Goal: Task Accomplishment & Management: Complete application form

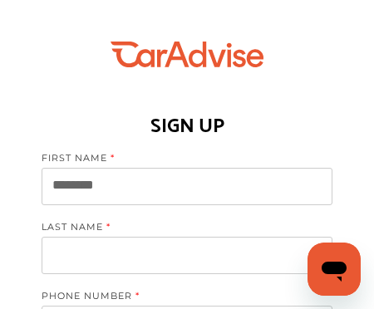
type input "********"
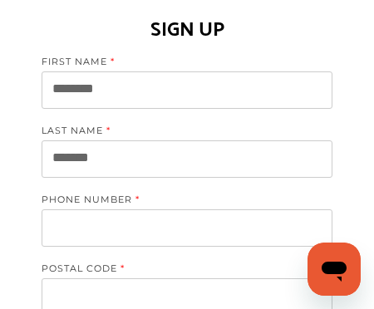
scroll to position [97, 0]
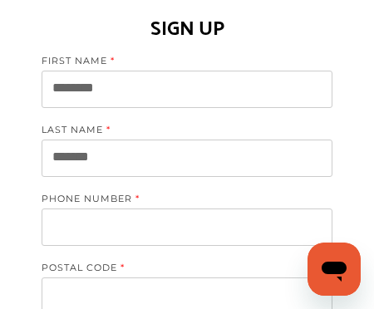
type input "*******"
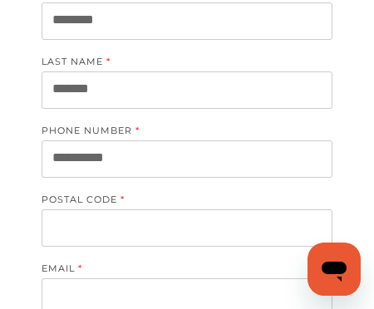
scroll to position [166, 0]
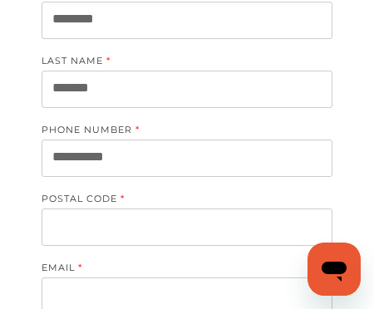
type input "**********"
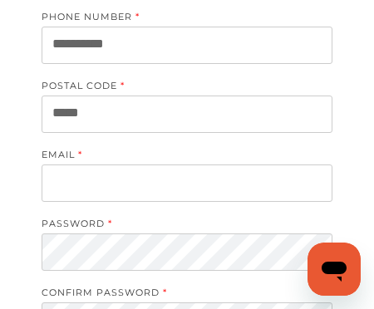
scroll to position [282, 0]
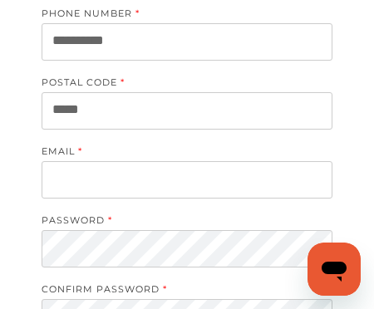
type input "*****"
type input "**********"
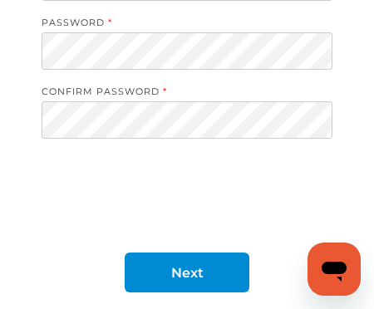
scroll to position [493, 0]
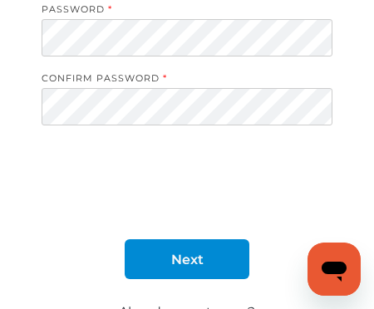
click at [209, 270] on link "Next" at bounding box center [187, 259] width 125 height 40
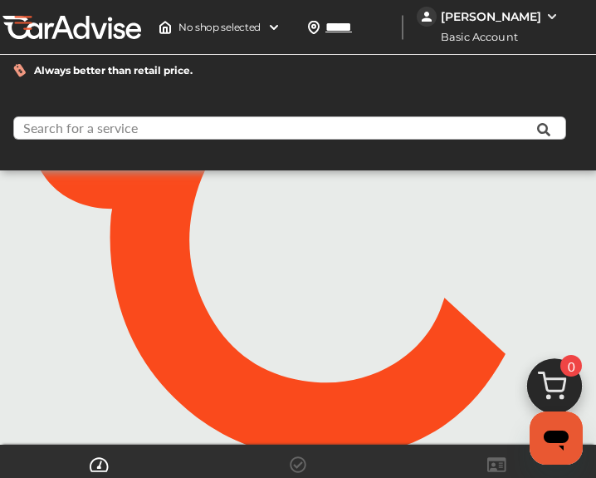
click at [292, 129] on input "text" at bounding box center [270, 130] width 510 height 26
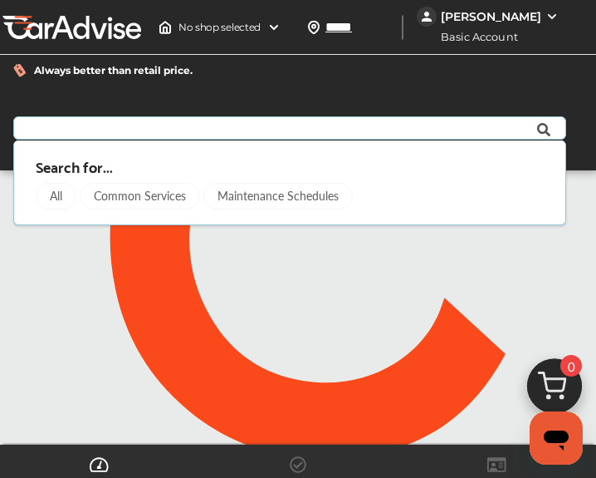
click at [373, 88] on div "Always better than retail price." at bounding box center [298, 70] width 596 height 57
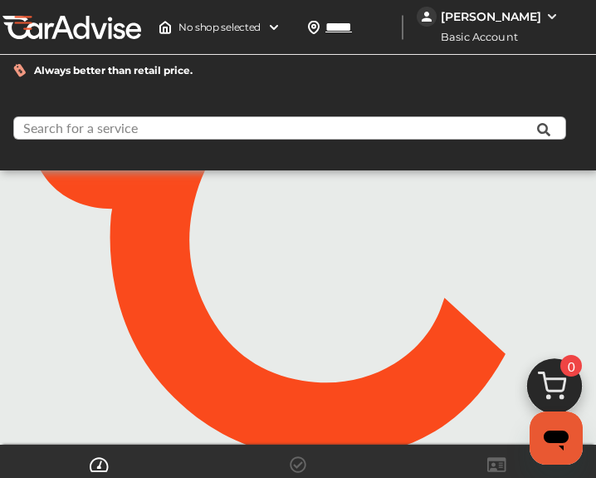
click at [228, 129] on input "text" at bounding box center [270, 130] width 510 height 26
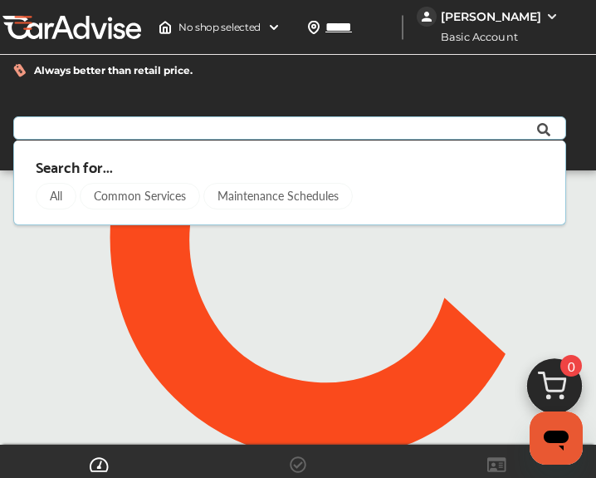
click at [59, 199] on div "All" at bounding box center [56, 196] width 41 height 27
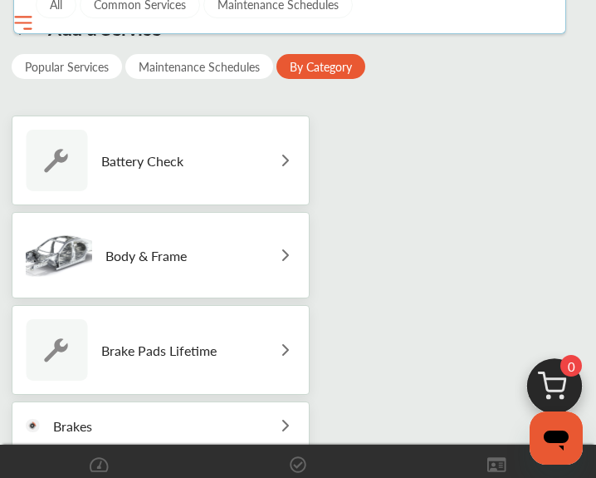
scroll to position [166, 0]
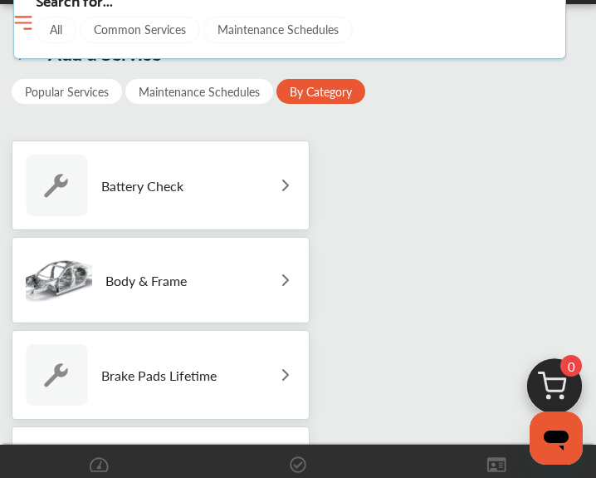
click at [230, 191] on div "Battery Check" at bounding box center [161, 185] width 298 height 90
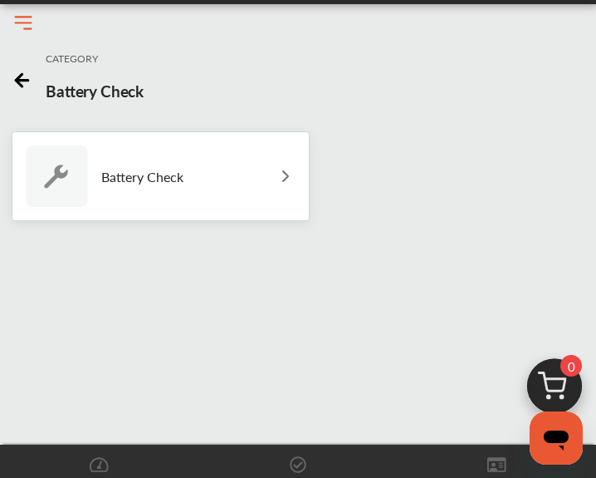
click at [243, 192] on div "Battery Check" at bounding box center [161, 176] width 298 height 90
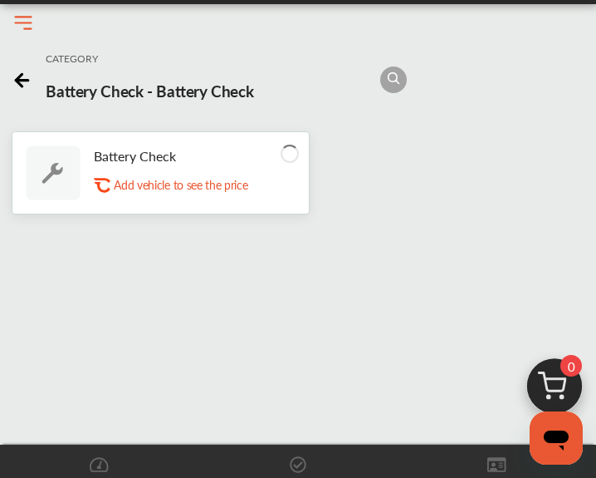
click at [205, 189] on p "Add vehicle to see the price" at bounding box center [181, 185] width 134 height 16
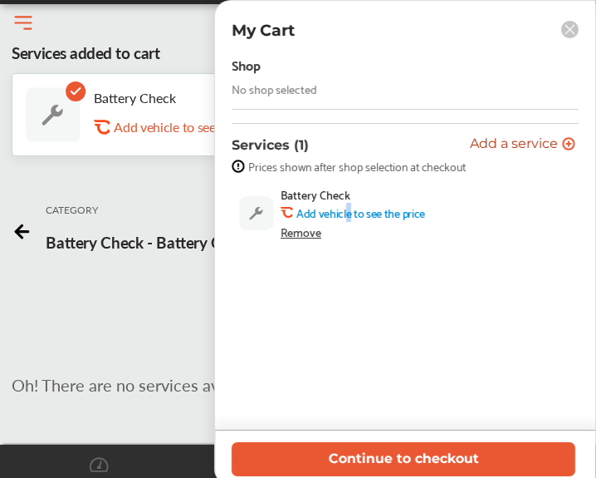
click at [347, 214] on b "Add vehicle to see the price" at bounding box center [361, 212] width 129 height 13
click at [373, 35] on rect at bounding box center [570, 29] width 17 height 17
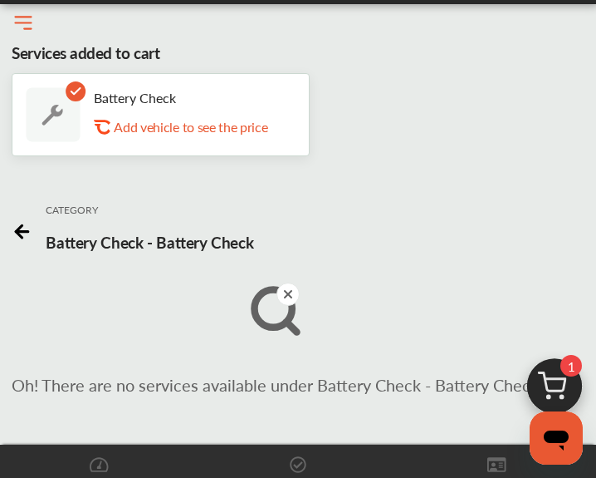
click at [26, 19] on button "Open Menu" at bounding box center [23, 23] width 25 height 25
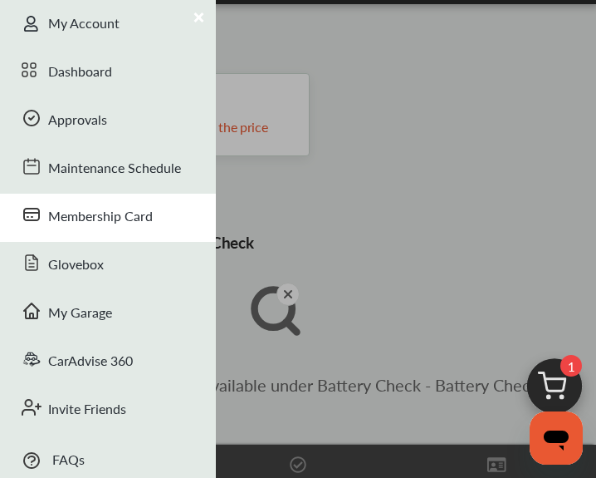
scroll to position [70, 0]
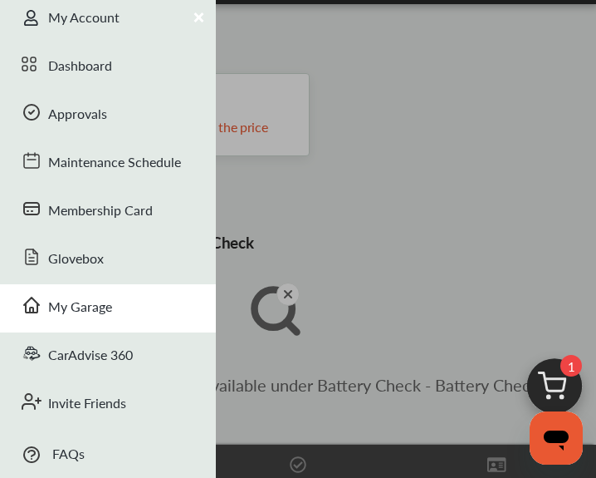
click at [107, 307] on div "My Garage" at bounding box center [108, 308] width 216 height 48
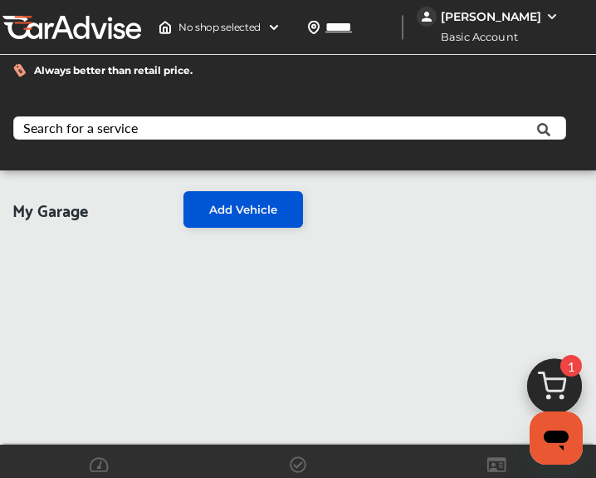
click at [238, 214] on span "Add Vehicle" at bounding box center [243, 209] width 68 height 13
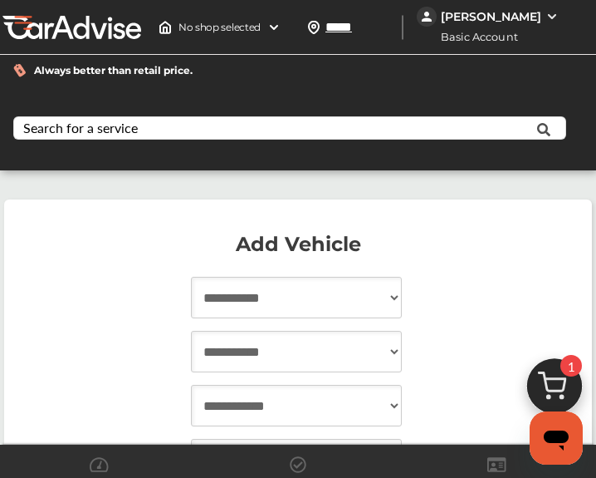
select select "****"
select select "**********"
select select "******"
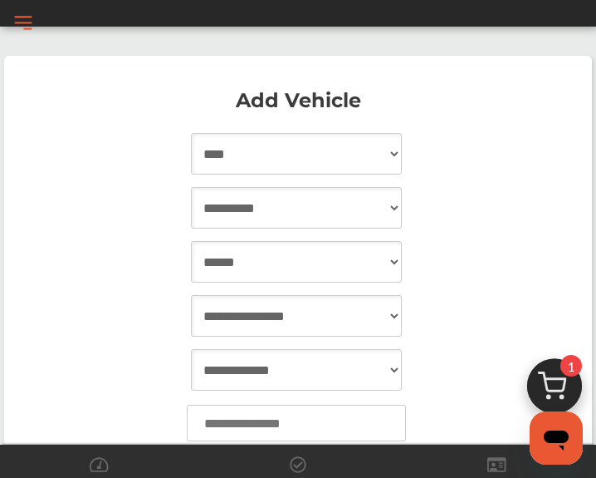
scroll to position [149, 0]
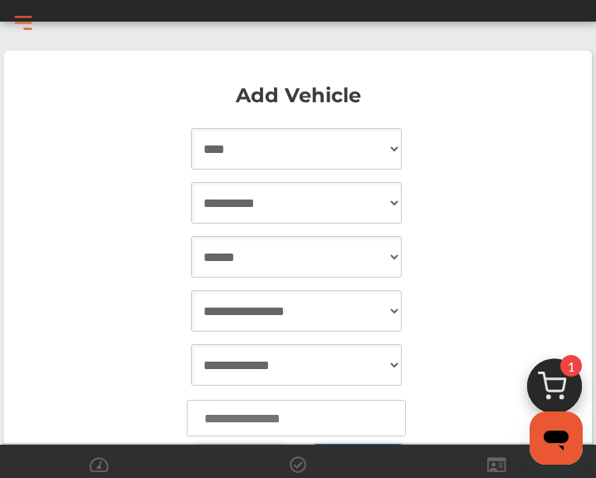
select select "****"
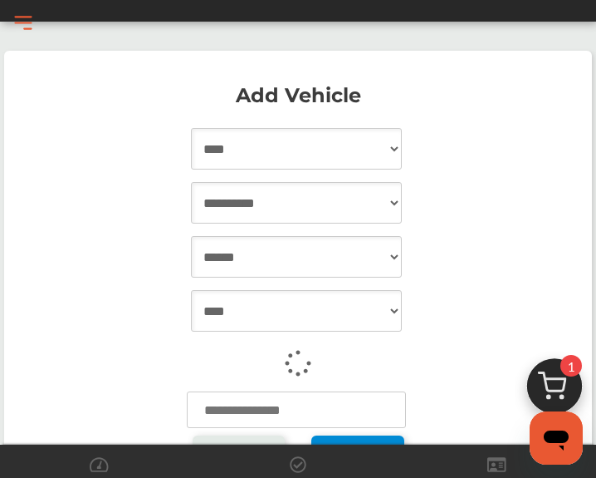
select select "**********"
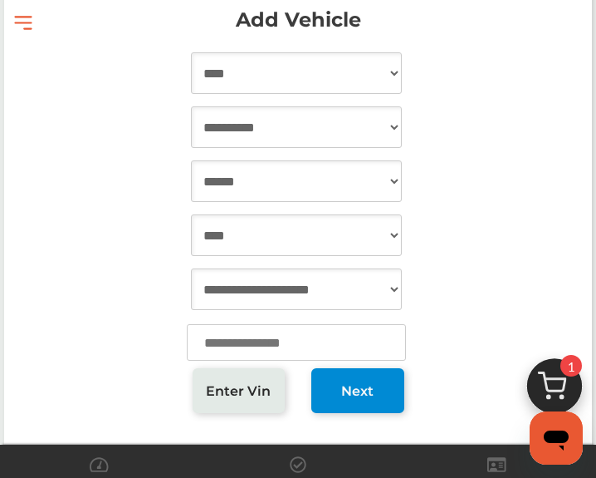
scroll to position [275, 0]
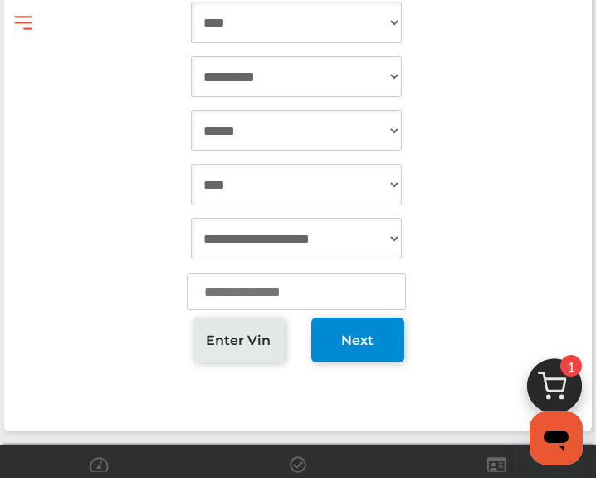
click at [338, 295] on input "number" at bounding box center [296, 291] width 219 height 37
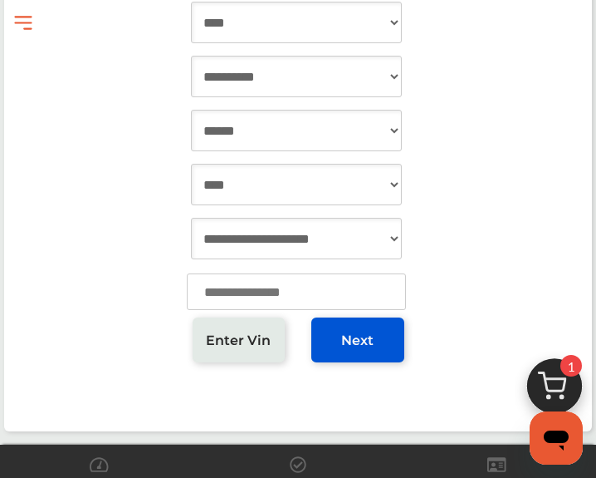
type input "*****"
click at [358, 308] on span "Next" at bounding box center [357, 340] width 32 height 16
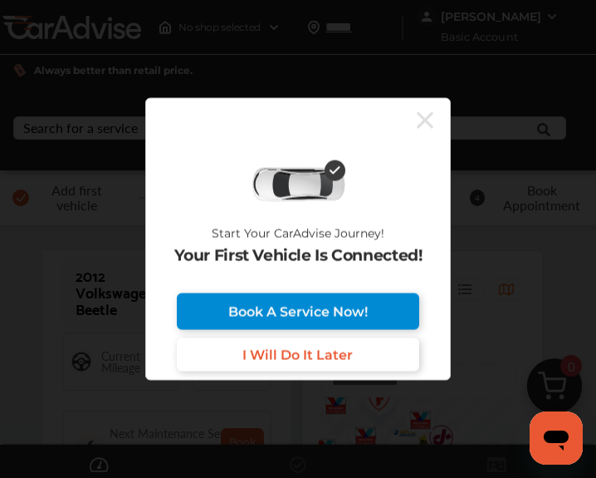
click at [356, 308] on link "I Will Do It Later" at bounding box center [298, 354] width 243 height 33
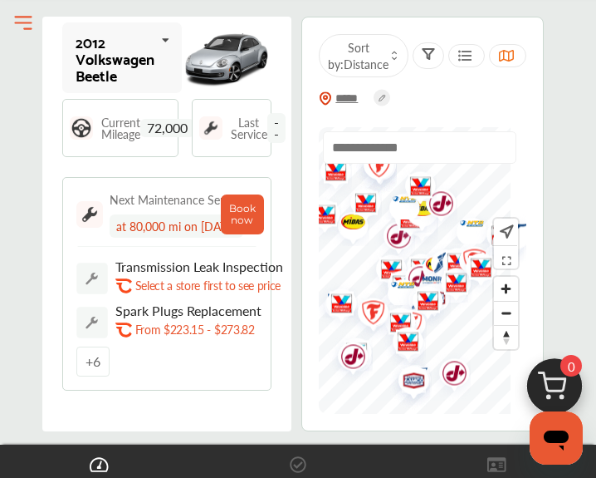
scroll to position [248, 0]
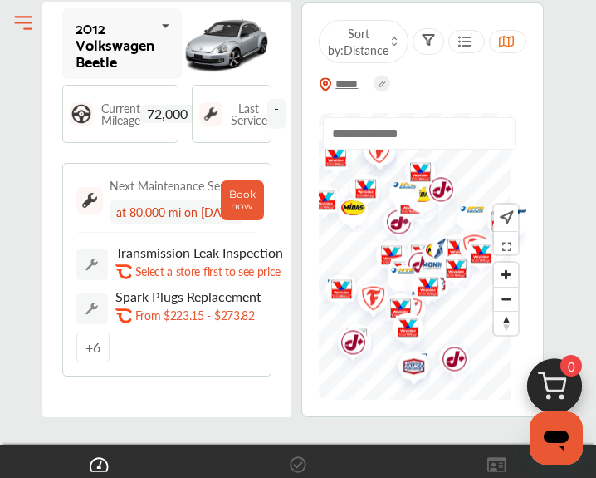
click at [373, 246] on img "Map marker" at bounding box center [386, 258] width 44 height 52
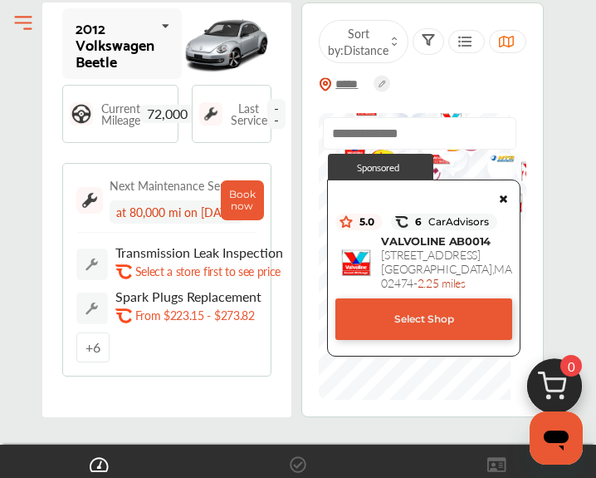
click at [373, 246] on img at bounding box center [356, 262] width 33 height 33
click at [373, 194] on icon at bounding box center [504, 196] width 12 height 10
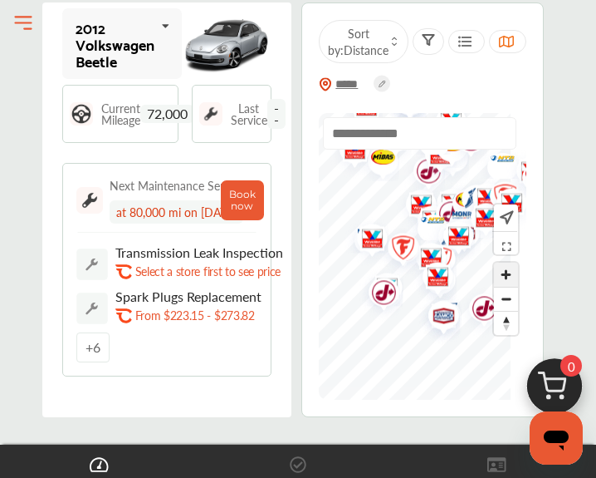
click at [373, 270] on span "Zoom in" at bounding box center [506, 274] width 24 height 24
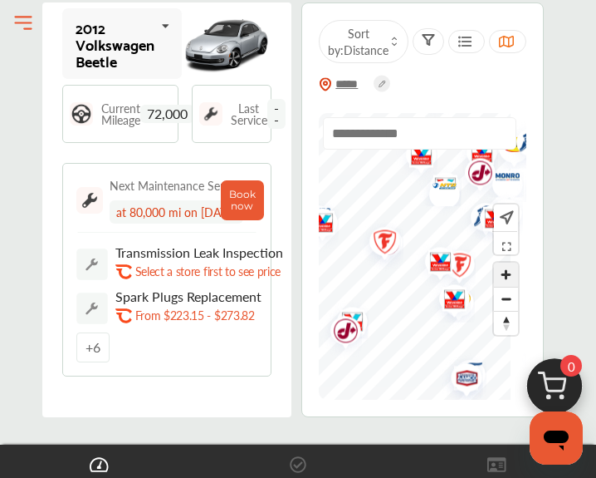
click at [373, 269] on span "Zoom in" at bounding box center [506, 274] width 24 height 24
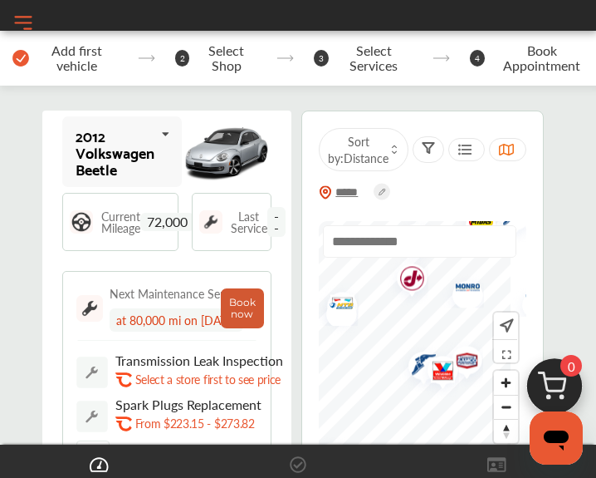
scroll to position [130, 0]
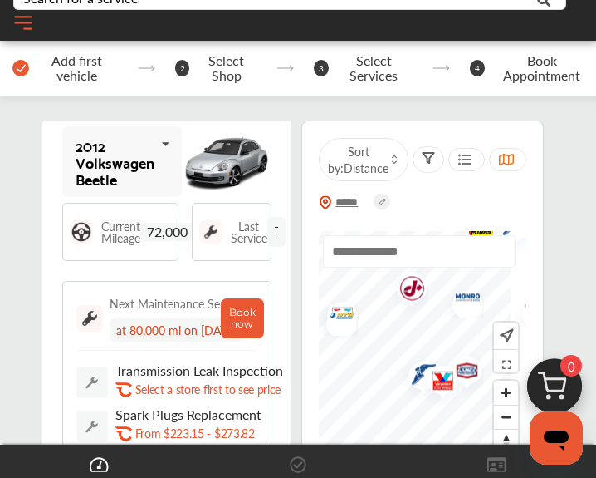
click at [373, 276] on div at bounding box center [420, 258] width 194 height 46
click at [373, 287] on img "Map marker" at bounding box center [407, 291] width 44 height 52
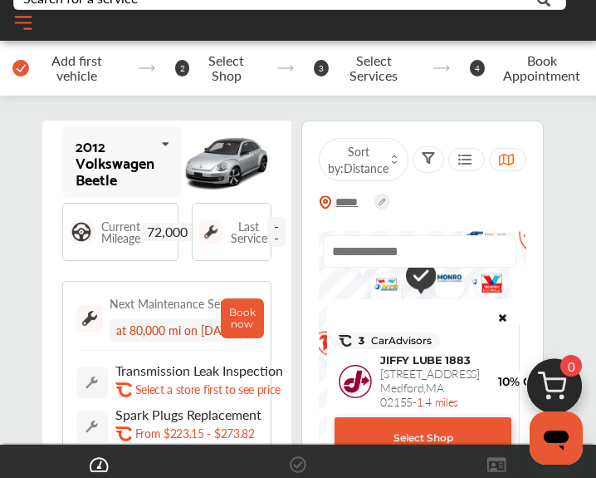
click at [373, 308] on icon at bounding box center [503, 315] width 12 height 10
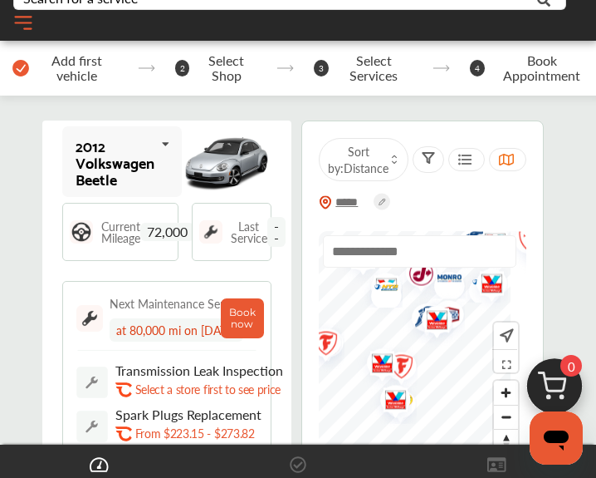
click at [373, 283] on img "Map marker" at bounding box center [486, 286] width 44 height 52
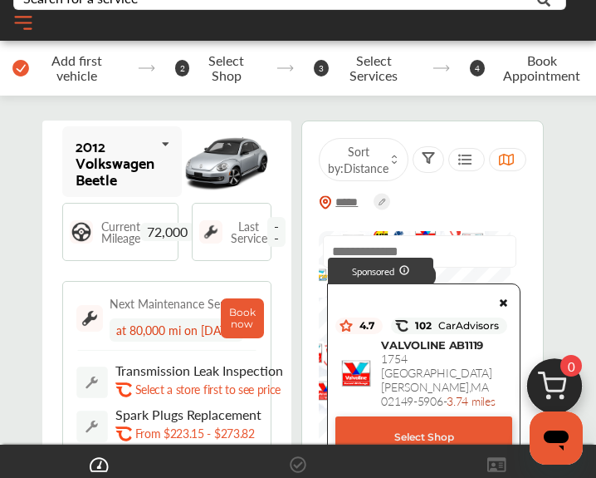
click at [373, 300] on icon at bounding box center [504, 300] width 12 height 10
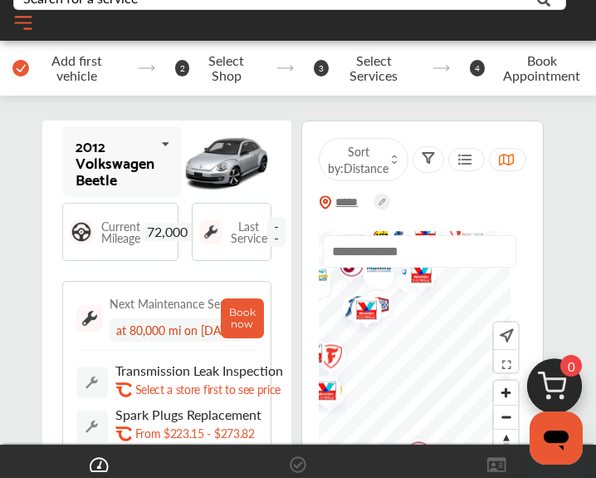
click at [345, 308] on img "Map marker" at bounding box center [325, 359] width 44 height 52
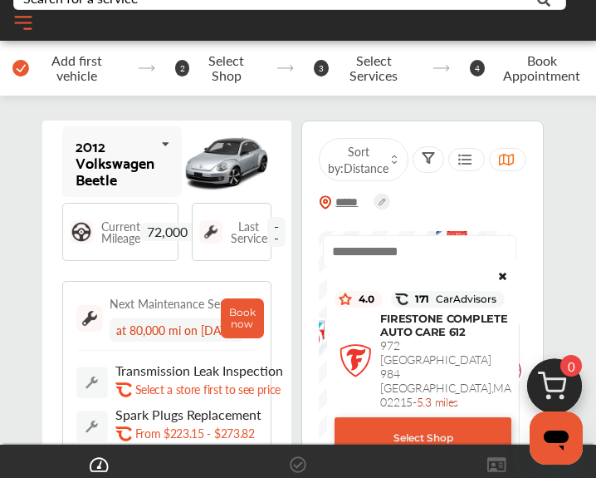
click at [373, 268] on icon at bounding box center [503, 273] width 12 height 10
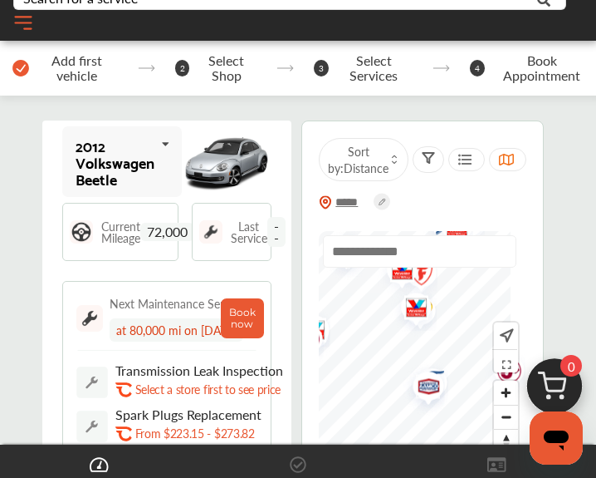
click at [373, 308] on img "Map marker" at bounding box center [411, 310] width 44 height 52
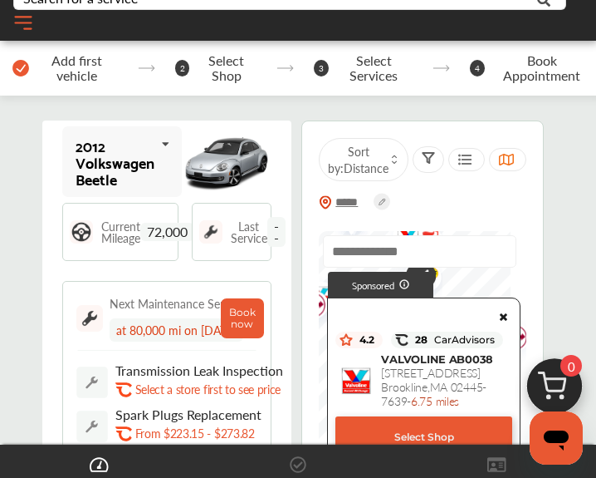
click at [373, 308] on icon at bounding box center [504, 314] width 12 height 10
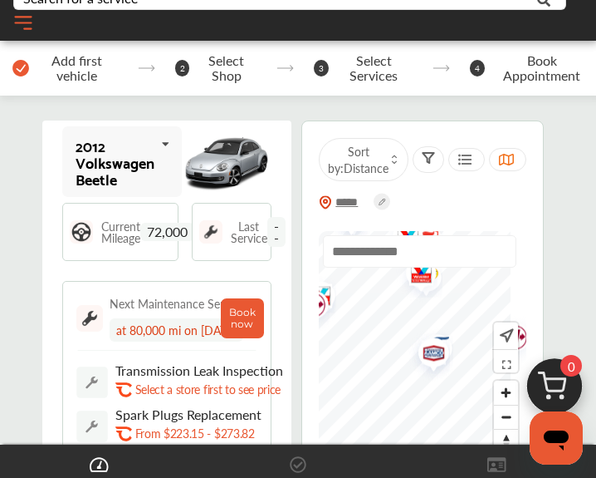
click at [373, 308] on img "Map marker" at bounding box center [428, 356] width 44 height 52
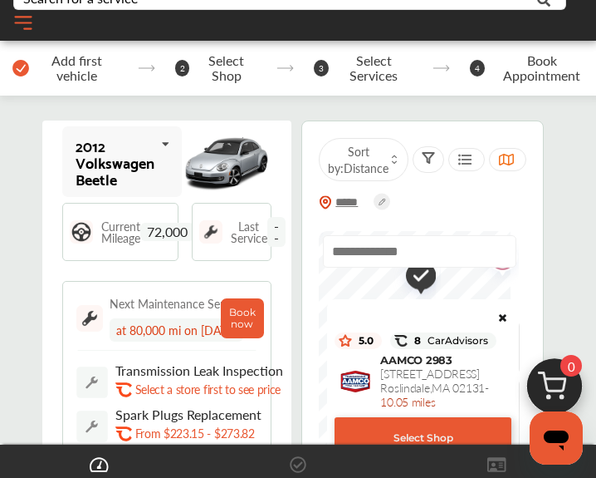
click at [373, 308] on icon at bounding box center [503, 315] width 12 height 10
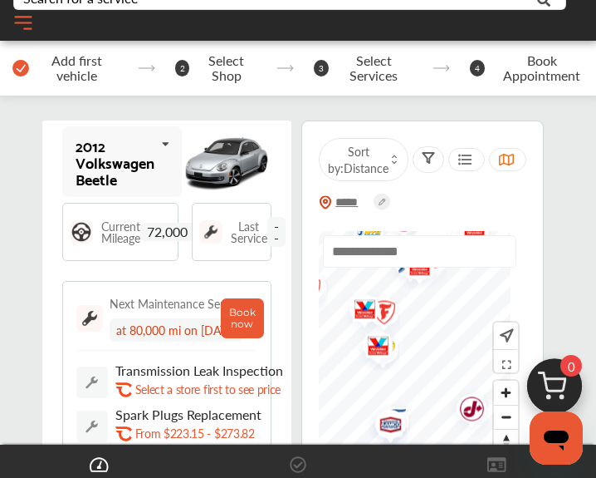
drag, startPoint x: 405, startPoint y: 301, endPoint x: 374, endPoint y: 452, distance: 154.3
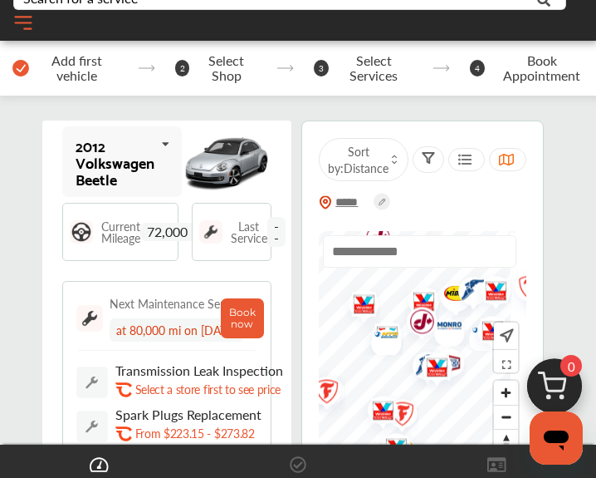
click at [373, 308] on img "Map marker" at bounding box center [417, 324] width 44 height 52
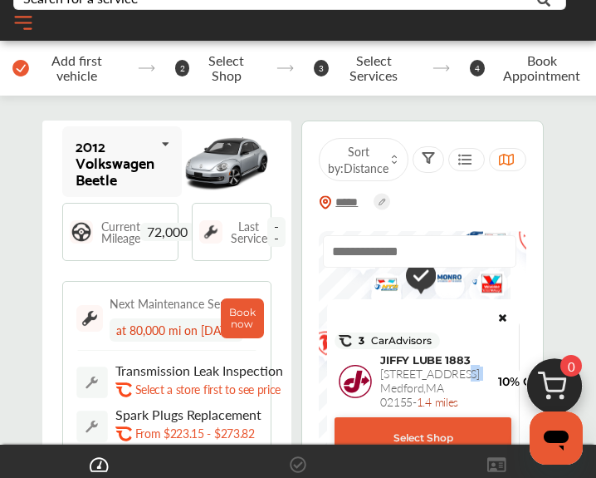
click at [373, 308] on span "[STREET_ADDRESS]" at bounding box center [430, 373] width 100 height 17
click at [373, 308] on icon at bounding box center [503, 315] width 12 height 10
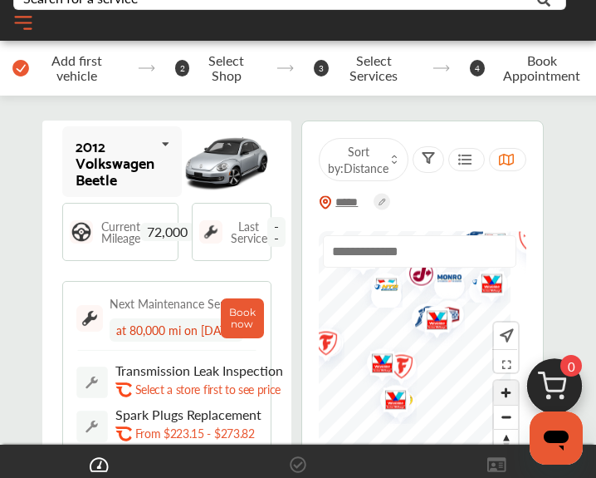
click at [373, 308] on span "Zoom in" at bounding box center [506, 392] width 24 height 24
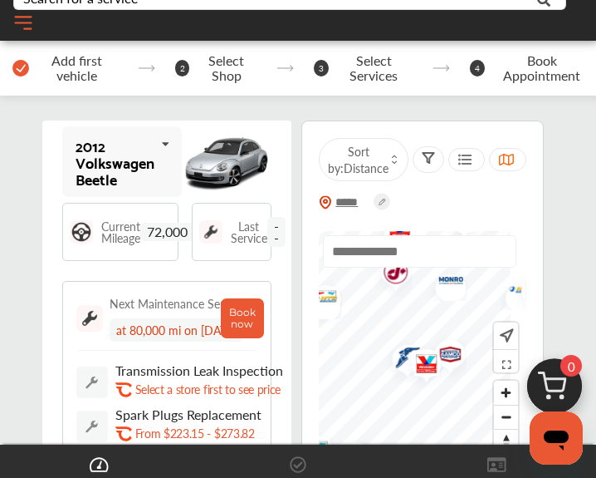
drag, startPoint x: 434, startPoint y: 292, endPoint x: 402, endPoint y: 410, distance: 122.1
click at [373, 308] on img "Map marker" at bounding box center [422, 366] width 44 height 52
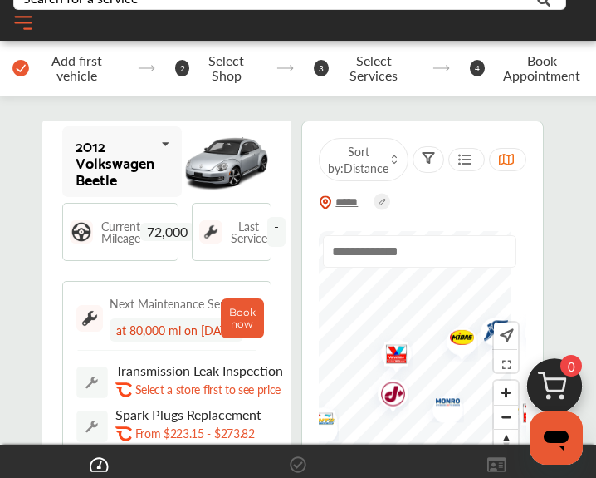
click at [373, 308] on img "Map marker" at bounding box center [456, 339] width 44 height 43
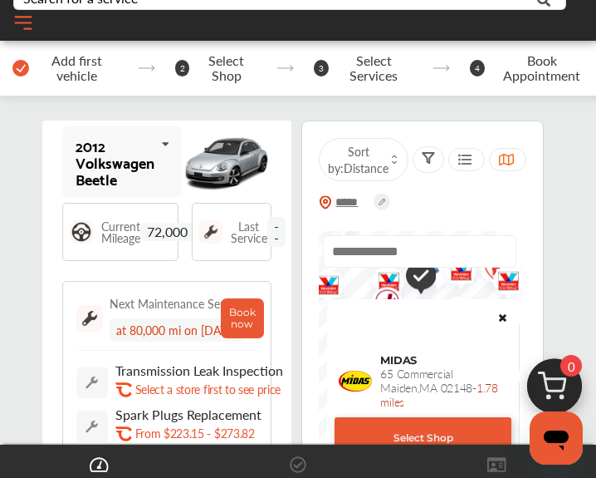
click at [373, 308] on div "MIDAS [STREET_ADDRESS] - 1.78 miles Select Shop" at bounding box center [423, 380] width 187 height 157
click at [373, 308] on icon at bounding box center [503, 315] width 12 height 10
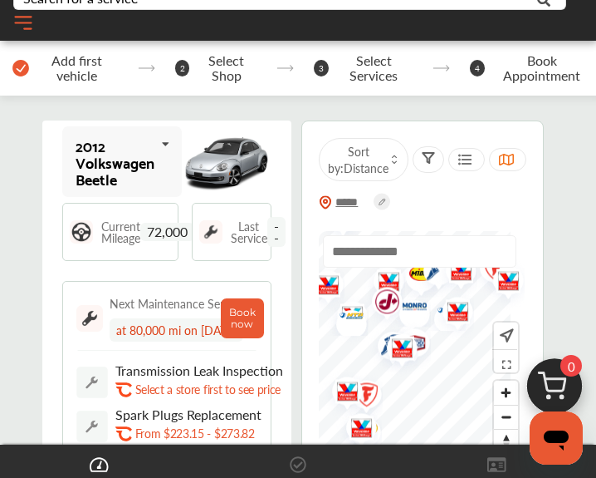
click at [373, 277] on div at bounding box center [420, 258] width 194 height 46
click at [373, 301] on img "Map marker" at bounding box center [409, 309] width 44 height 36
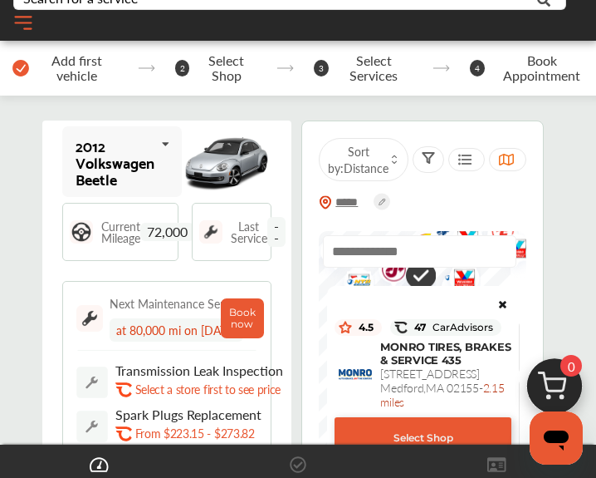
click at [373, 297] on icon at bounding box center [503, 302] width 12 height 10
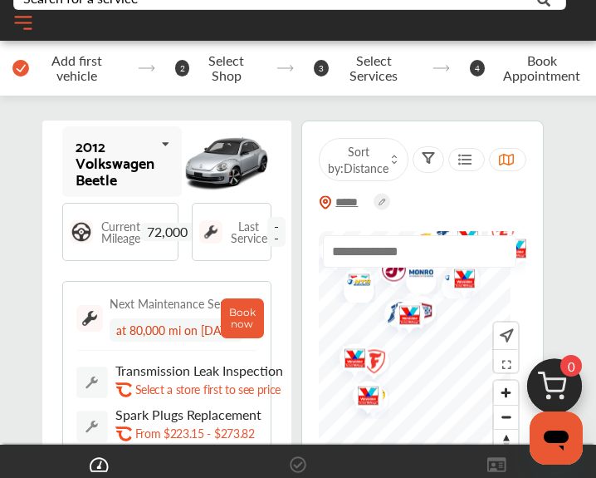
click at [373, 308] on img "Map marker" at bounding box center [416, 313] width 44 height 52
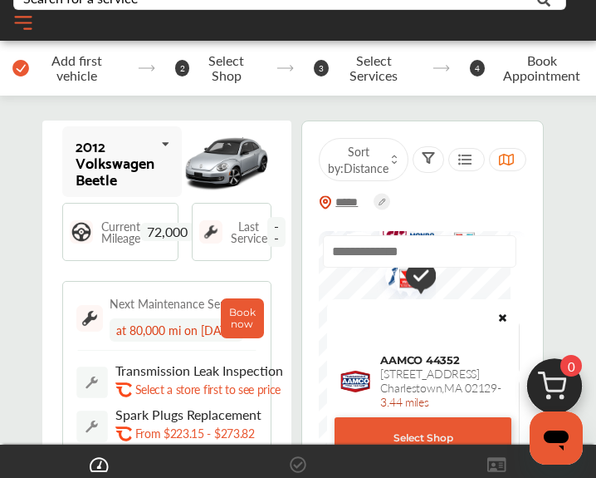
click at [373, 308] on icon at bounding box center [503, 315] width 12 height 10
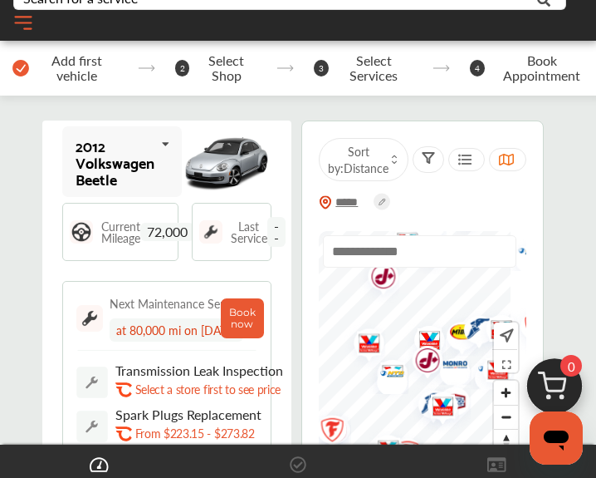
drag, startPoint x: 419, startPoint y: 305, endPoint x: 452, endPoint y: 435, distance: 134.4
click at [373, 308] on img "Map marker" at bounding box center [437, 408] width 44 height 52
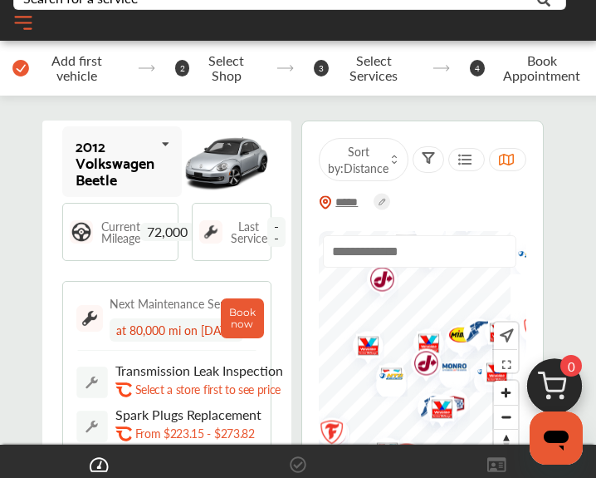
click at [373, 308] on img "Map marker" at bounding box center [449, 369] width 44 height 36
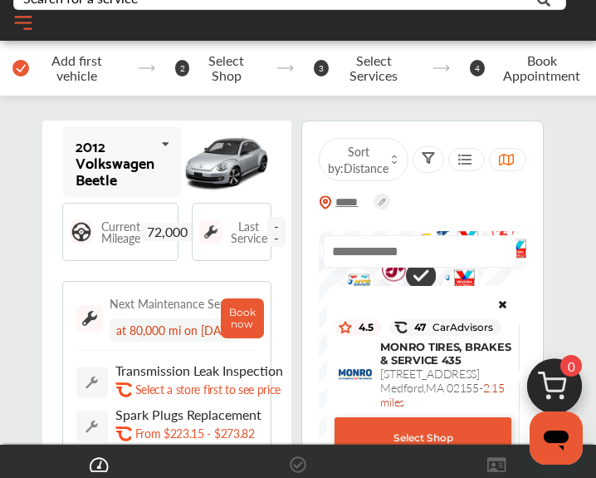
click at [373, 297] on icon at bounding box center [503, 302] width 12 height 10
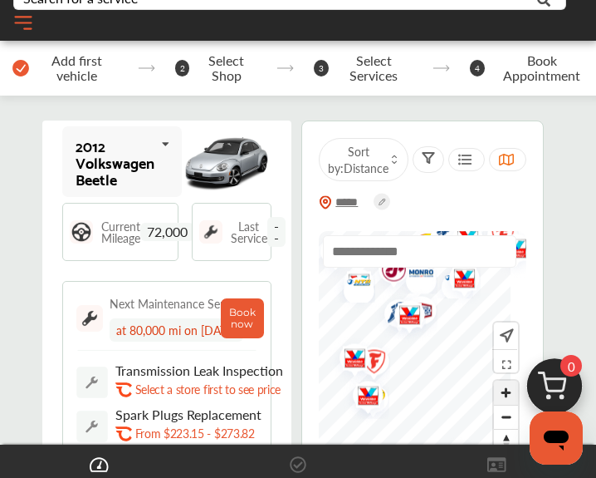
click at [373, 308] on span "Zoom in" at bounding box center [506, 392] width 24 height 24
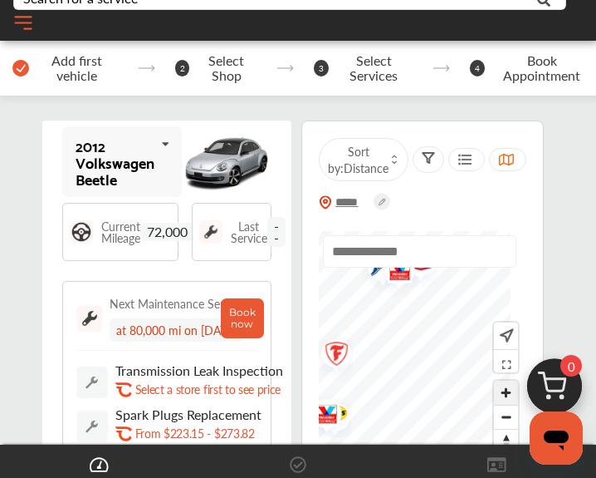
click at [373, 308] on span "Zoom in" at bounding box center [506, 392] width 24 height 24
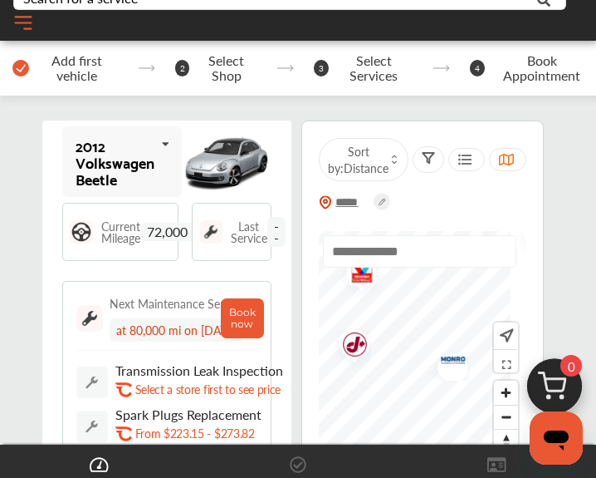
drag, startPoint x: 421, startPoint y: 312, endPoint x: 449, endPoint y: 485, distance: 175.1
click at [373, 308] on html "My Account Dashboard Approvals Maintenance Schedule Membership Card Glovebox My…" at bounding box center [298, 109] width 596 height 478
click at [373, 308] on img "Map marker" at bounding box center [359, 339] width 44 height 52
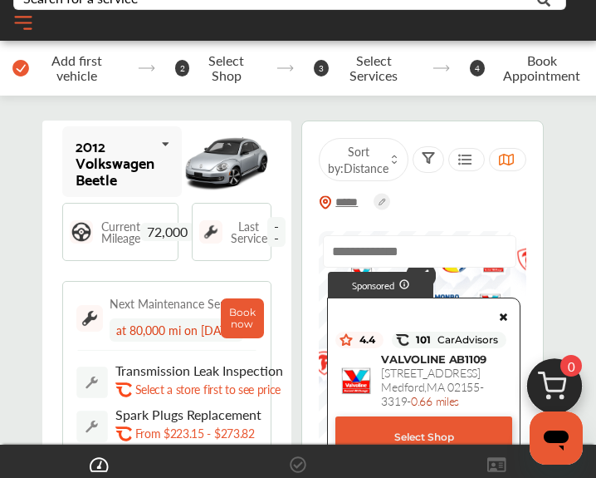
click at [373, 308] on icon at bounding box center [504, 314] width 12 height 10
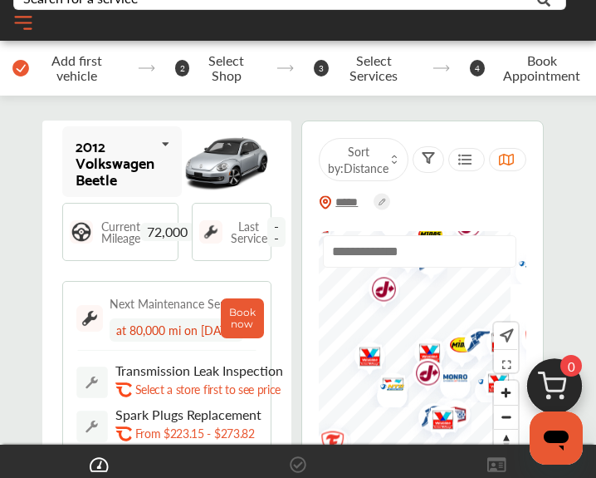
drag, startPoint x: 431, startPoint y: 322, endPoint x: 439, endPoint y: 402, distance: 80.2
click at [373, 308] on img "Map marker" at bounding box center [437, 422] width 44 height 52
click at [373, 308] on img "Map marker" at bounding box center [450, 381] width 44 height 36
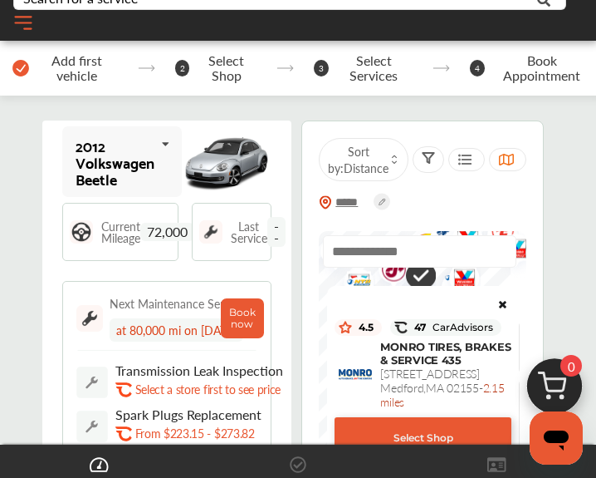
click at [373, 297] on icon at bounding box center [503, 302] width 12 height 10
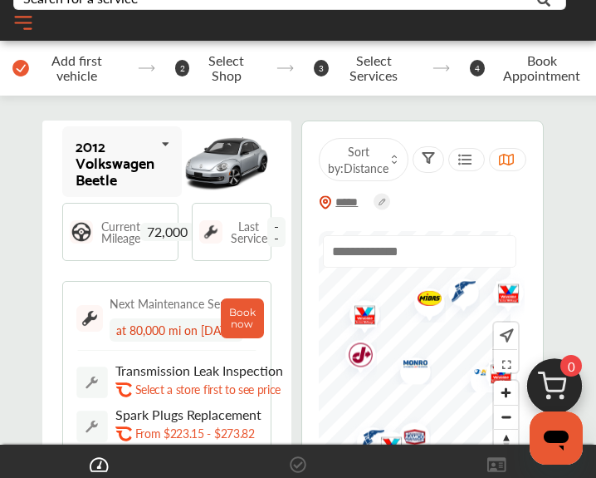
click at [371, 308] on img "Map marker" at bounding box center [355, 357] width 44 height 52
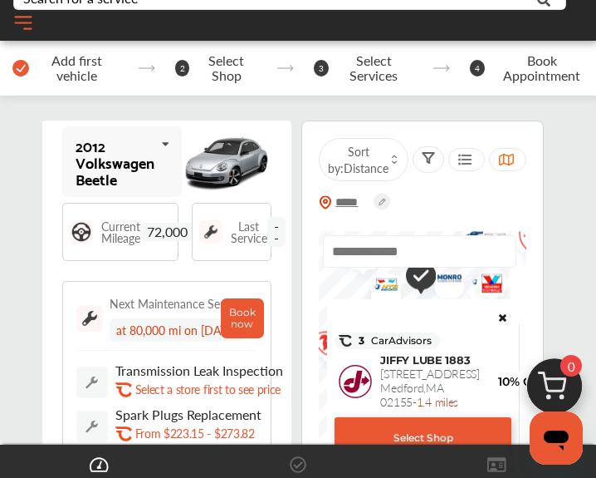
click at [373, 308] on div "Select Shop" at bounding box center [423, 438] width 177 height 42
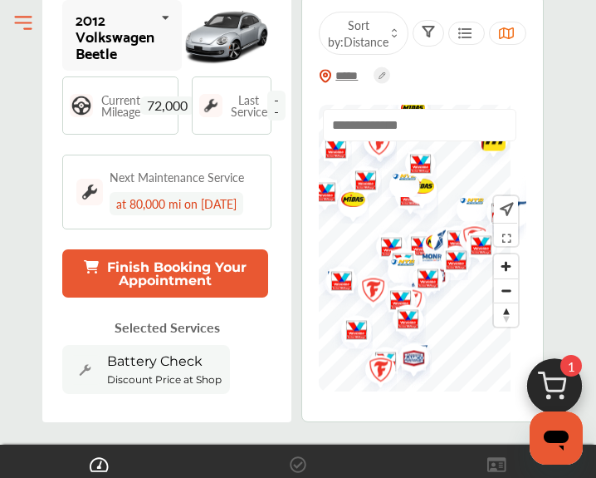
scroll to position [277, 0]
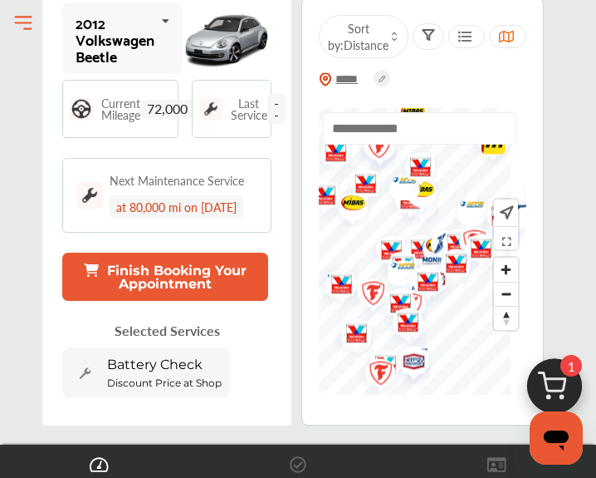
click at [222, 106] on img at bounding box center [210, 108] width 23 height 23
click at [267, 106] on span "Last Service" at bounding box center [249, 108] width 37 height 23
click at [267, 120] on span "Last Service" at bounding box center [249, 108] width 37 height 23
click at [265, 120] on span "Last Service" at bounding box center [249, 108] width 37 height 23
click at [286, 116] on span "--" at bounding box center [276, 109] width 18 height 30
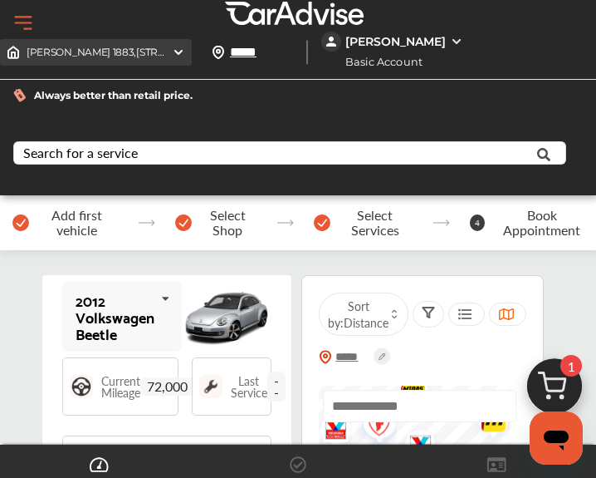
scroll to position [0, 0]
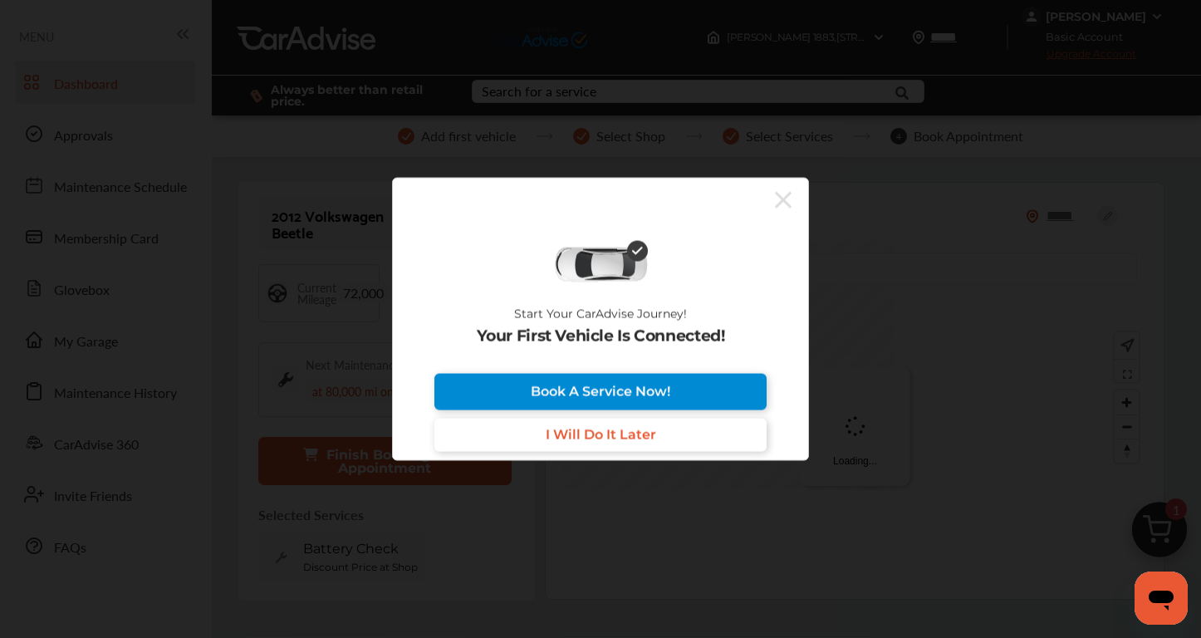
click at [606, 434] on span "I Will Do It Later" at bounding box center [601, 435] width 110 height 16
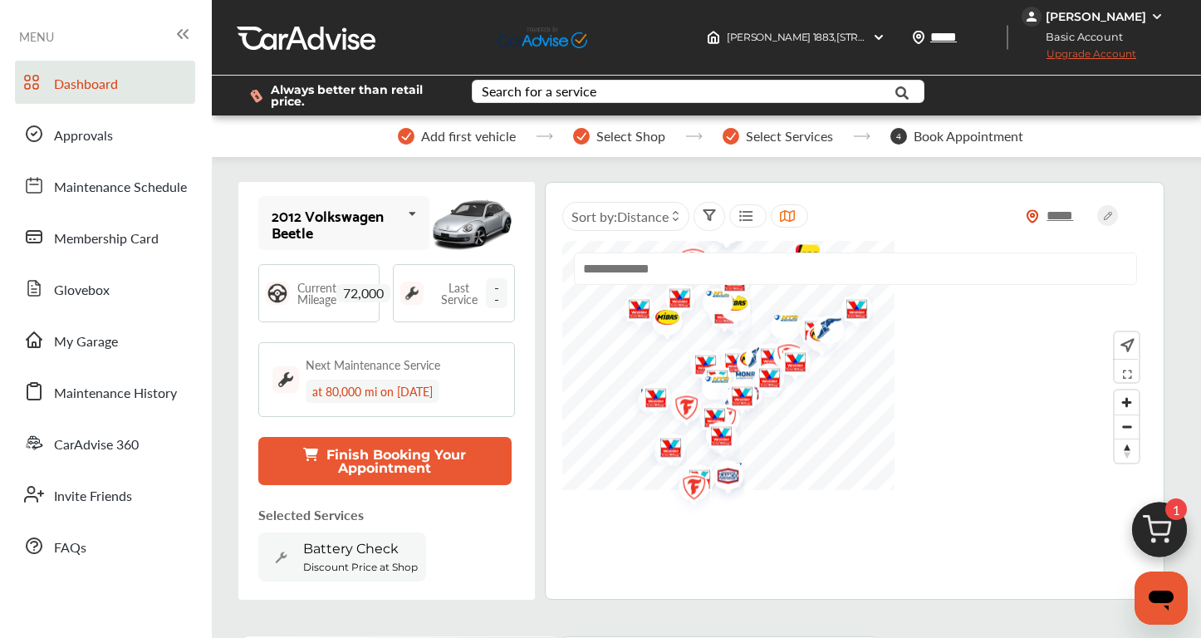
click at [295, 42] on div at bounding box center [306, 37] width 139 height 25
click at [557, 41] on div at bounding box center [543, 37] width 90 height 21
click at [307, 45] on div at bounding box center [306, 37] width 139 height 25
click at [42, 33] on span "MENU" at bounding box center [36, 36] width 35 height 13
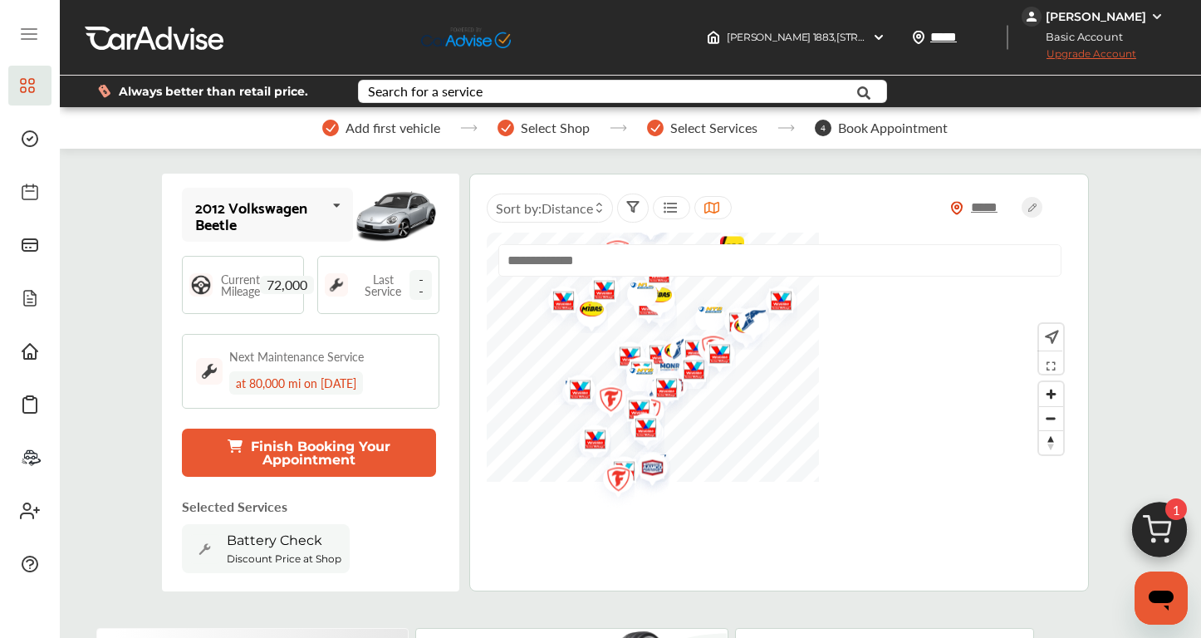
click at [395, 123] on span "Add first vehicle" at bounding box center [393, 127] width 95 height 15
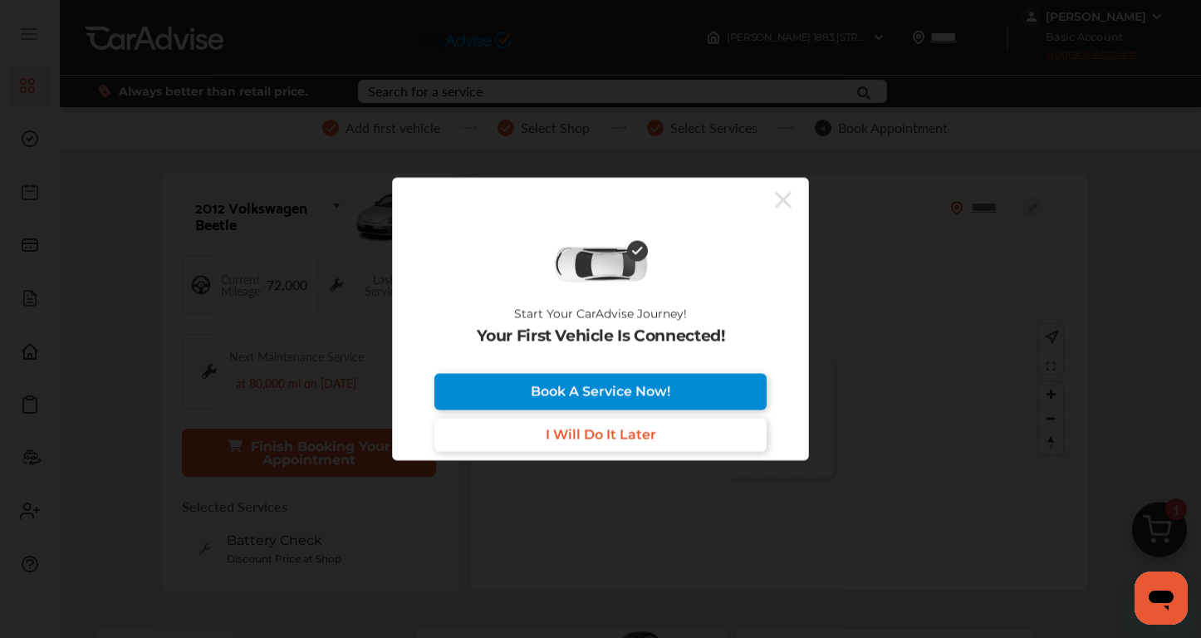
click at [597, 430] on span "I Will Do It Later" at bounding box center [601, 435] width 110 height 16
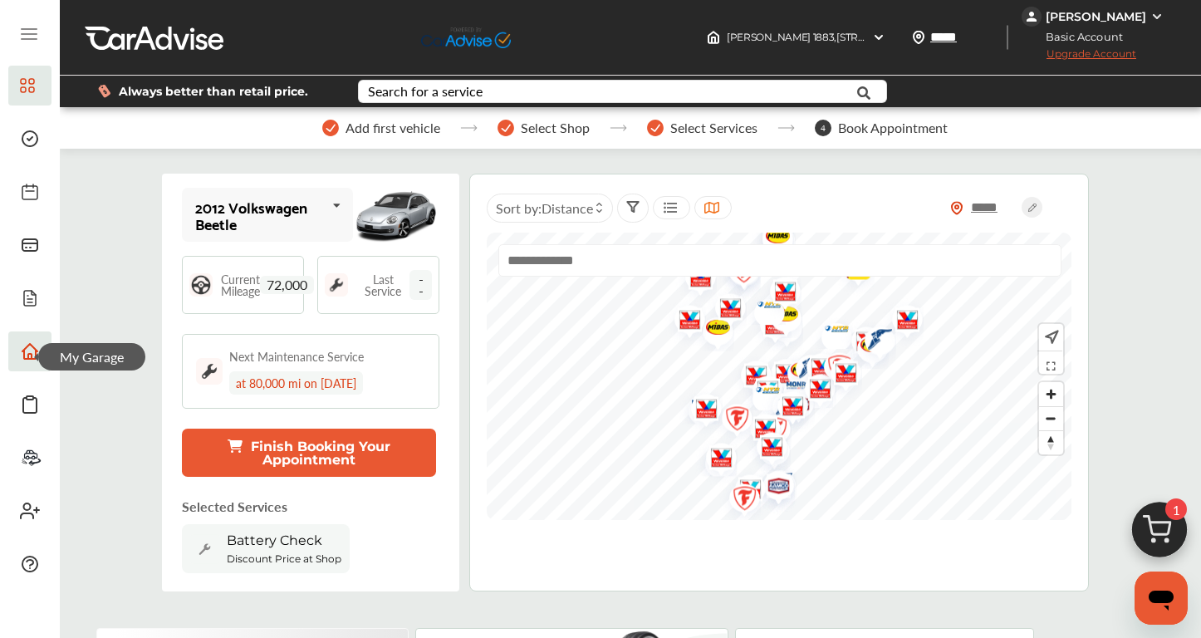
click at [30, 350] on icon at bounding box center [30, 351] width 20 height 20
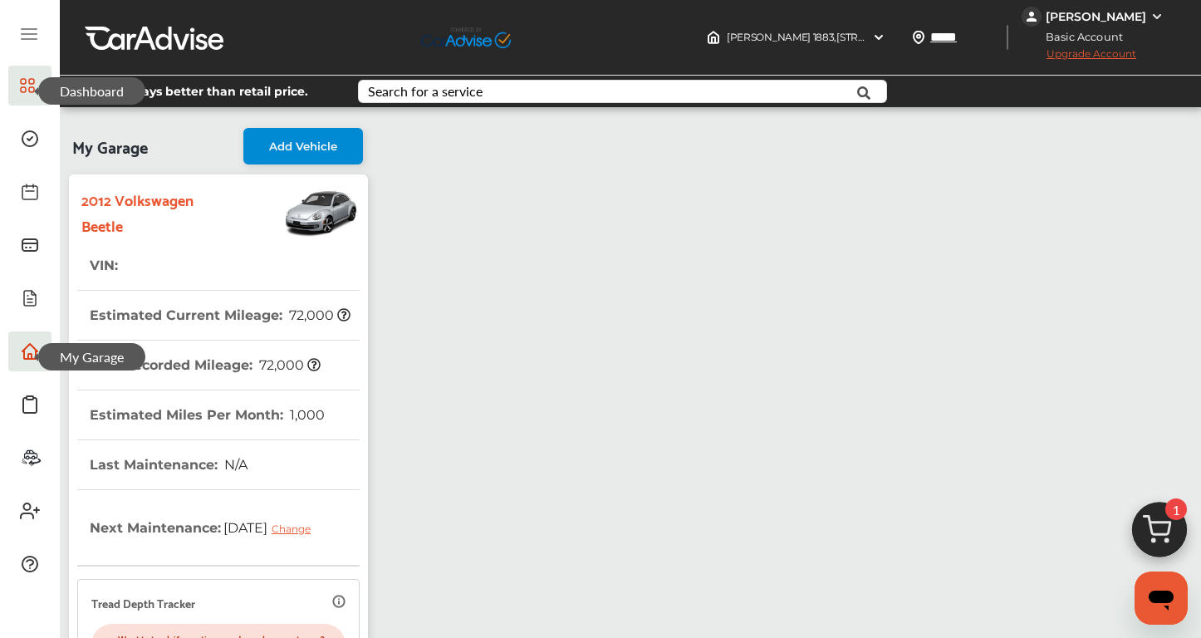
click at [23, 90] on icon at bounding box center [27, 86] width 15 height 20
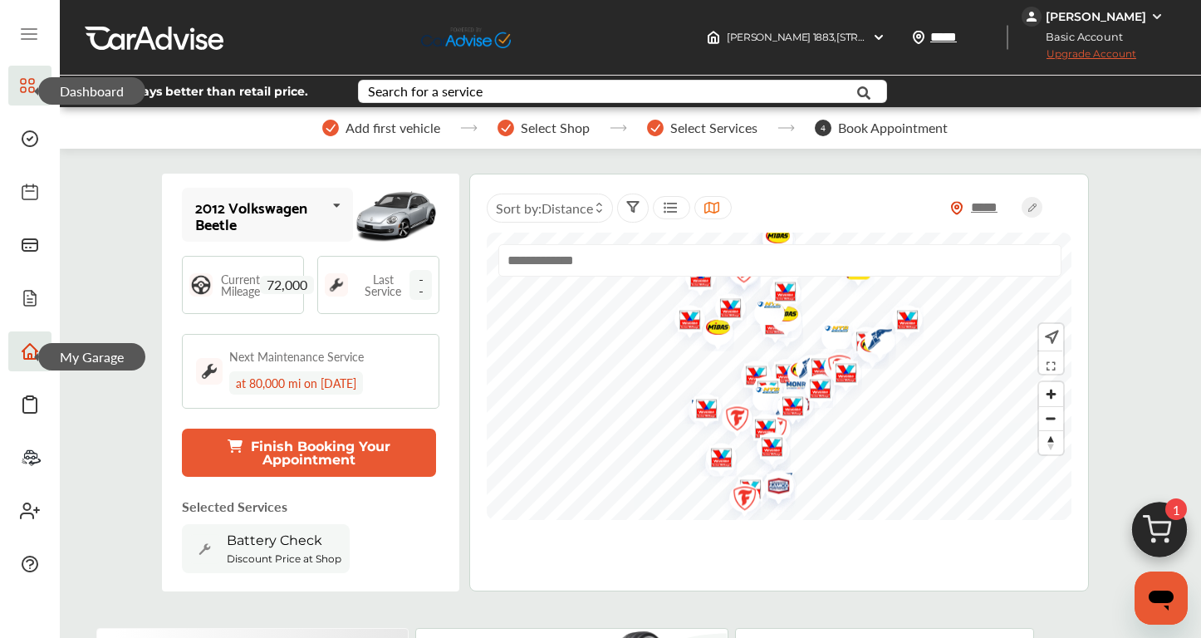
click at [502, 126] on img at bounding box center [506, 128] width 17 height 17
click at [589, 92] on input "text" at bounding box center [604, 94] width 489 height 26
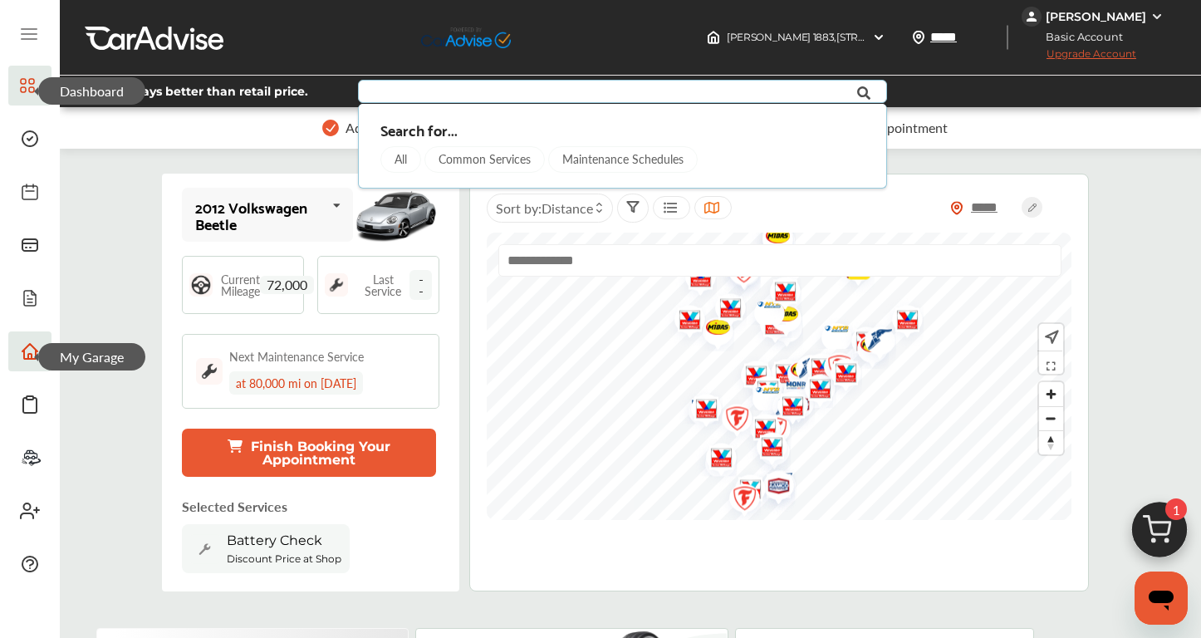
click at [645, 31] on div "Jiffy Lube 1883 , 222 MYSTIC AVE Medford , MA 02155 Jiffy Lube 1883 222 MYSTIC …" at bounding box center [630, 38] width 1141 height 76
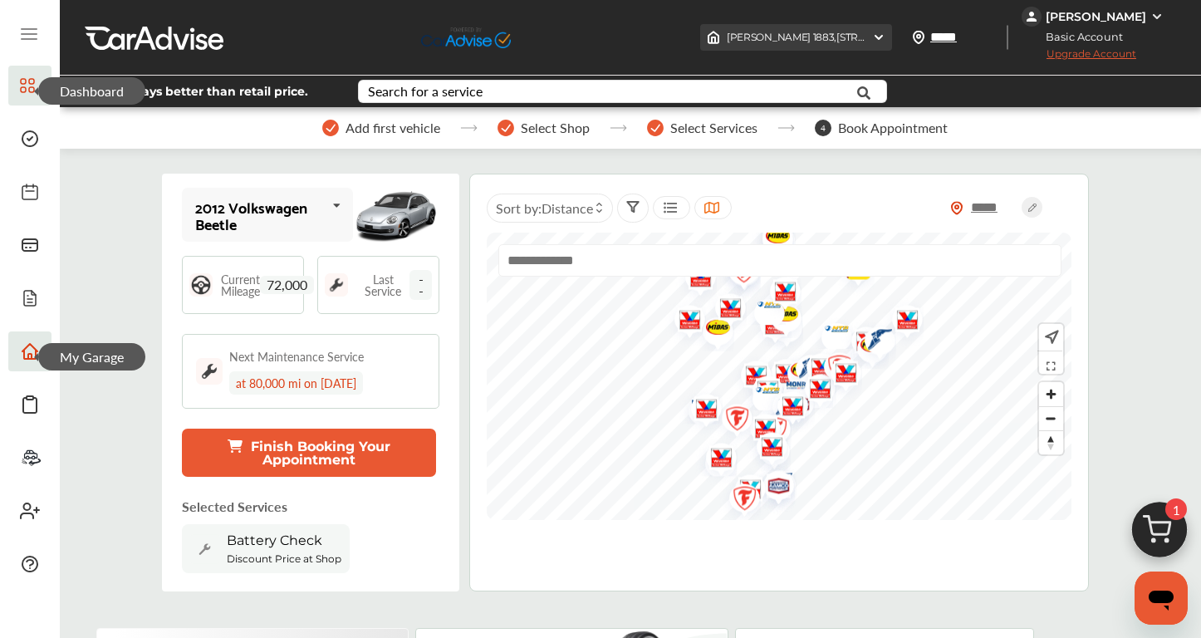
click at [854, 41] on span "Jiffy Lube 1883 , 222 MYSTIC AVE Medford , MA 02155" at bounding box center [875, 37] width 296 height 12
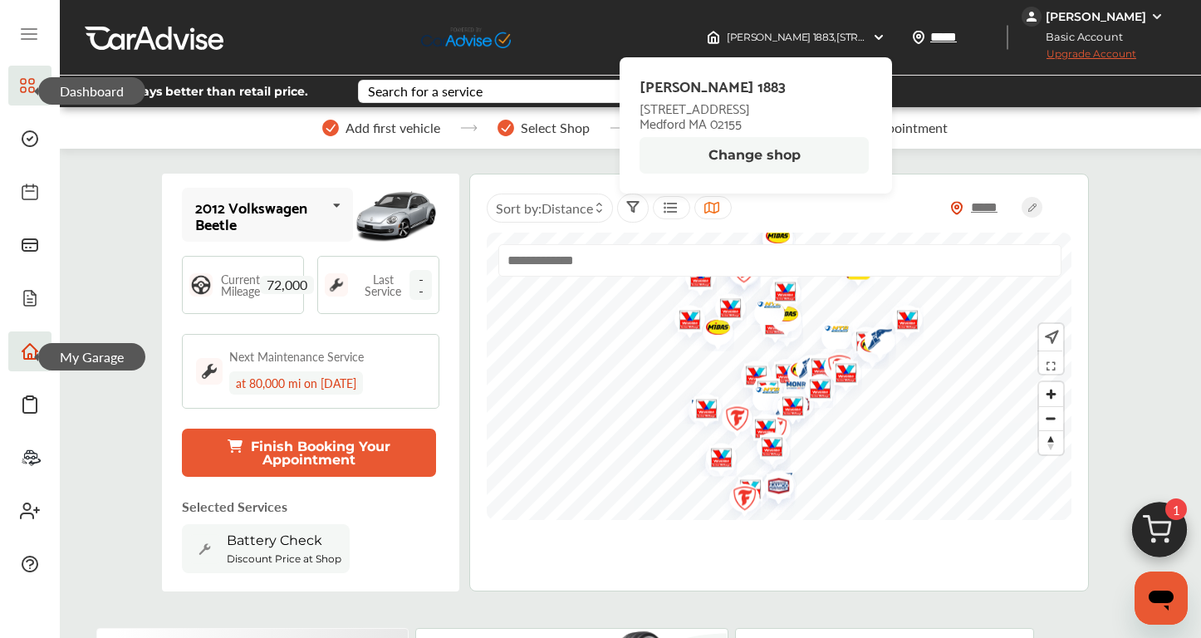
click at [772, 150] on button "Change shop" at bounding box center [754, 155] width 229 height 37
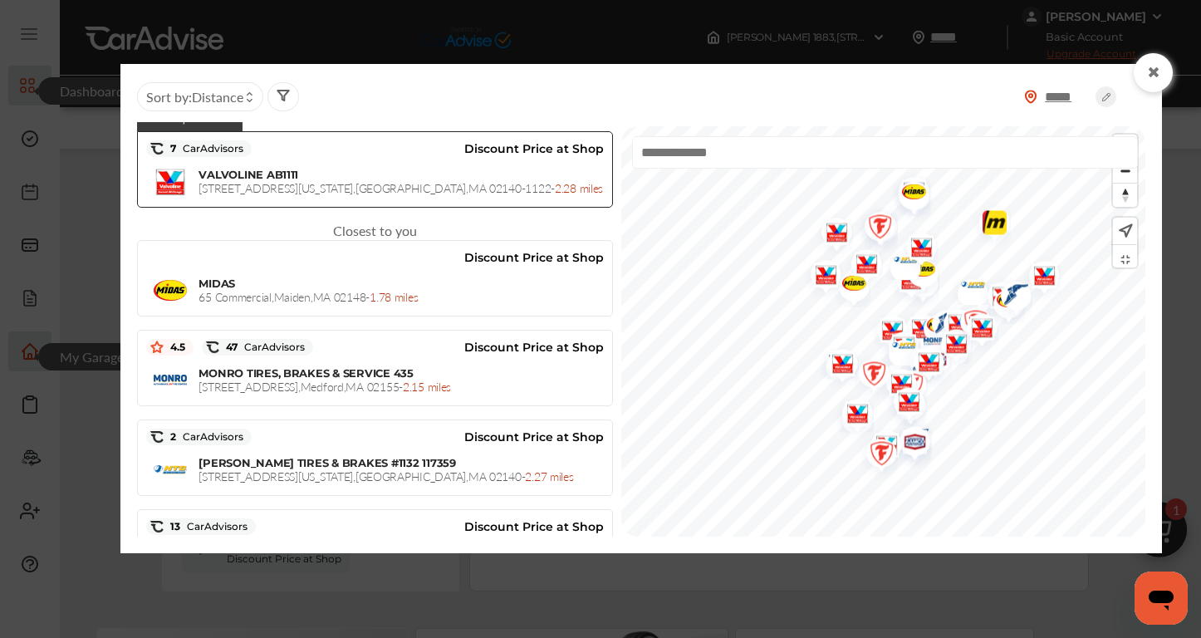
scroll to position [326, 0]
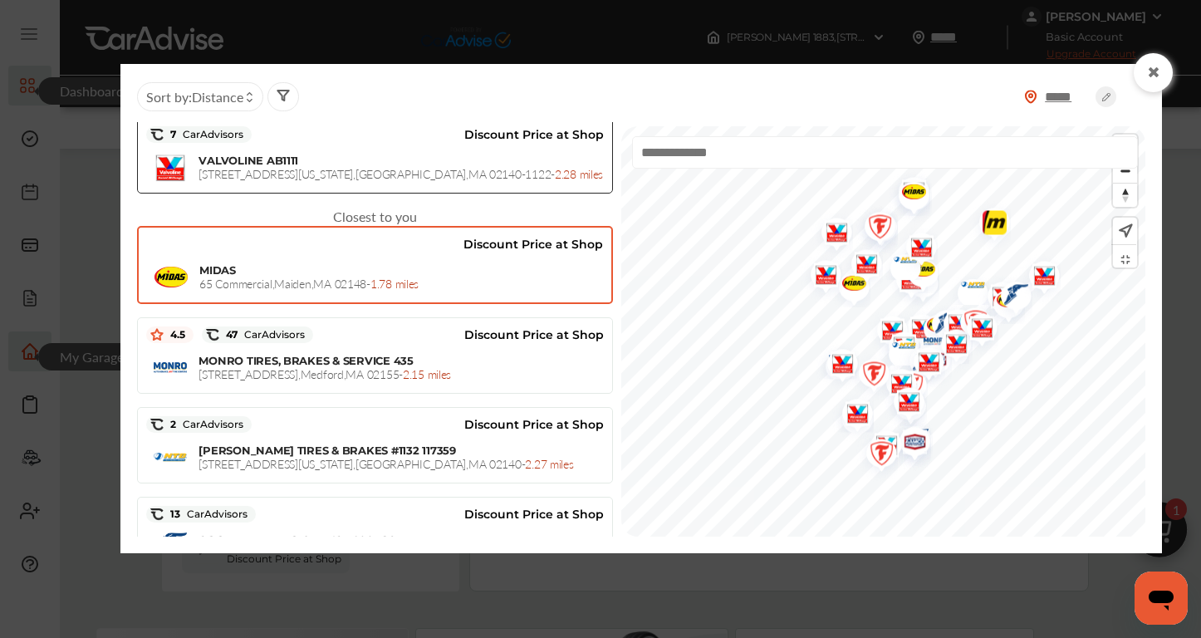
click at [421, 262] on div "MIDAS 65 Commercial , Maiden , MA 02148 - 1.78 miles" at bounding box center [375, 278] width 457 height 42
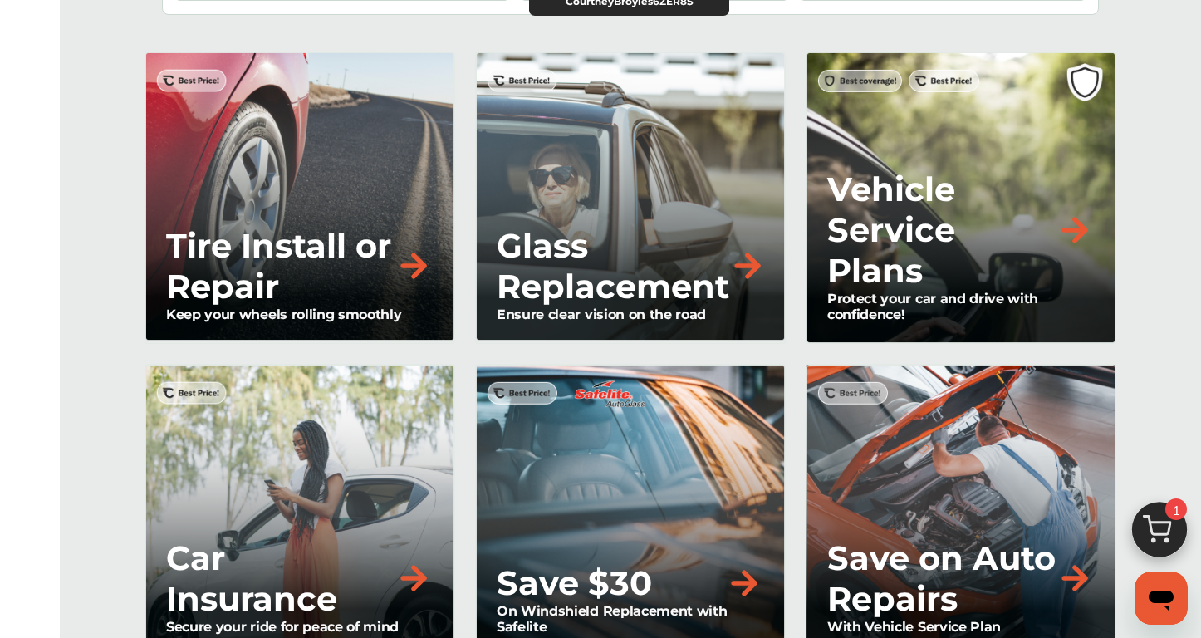
scroll to position [1343, 0]
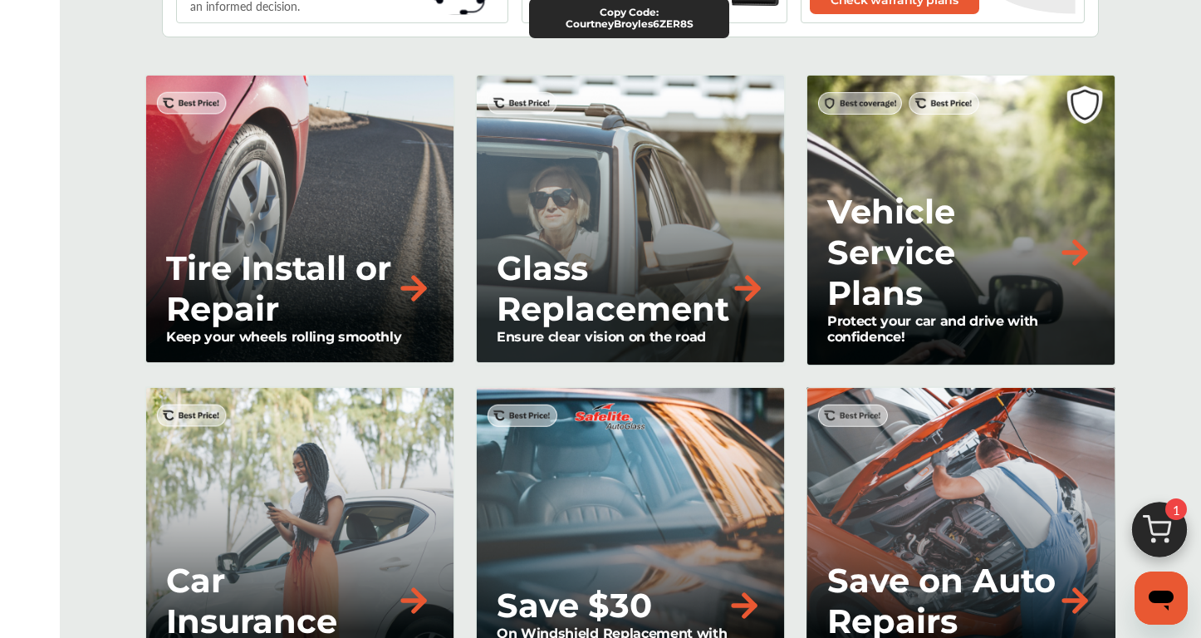
click at [959, 272] on p "Vehicle Service Plans" at bounding box center [941, 252] width 229 height 122
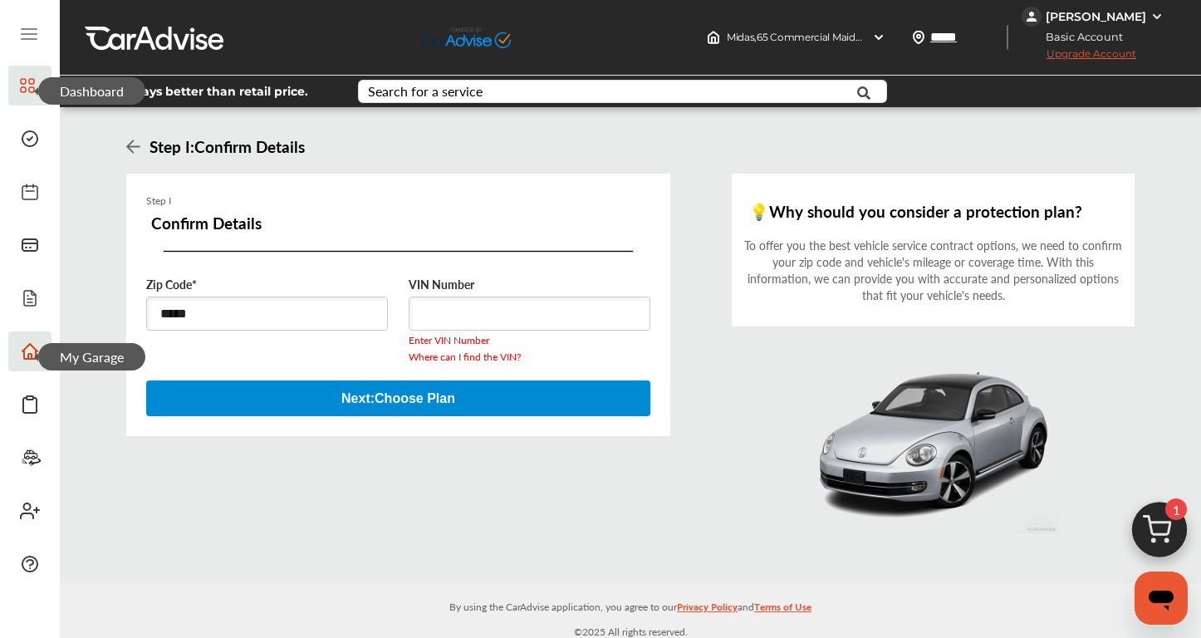
click at [135, 140] on icon at bounding box center [133, 147] width 14 height 16
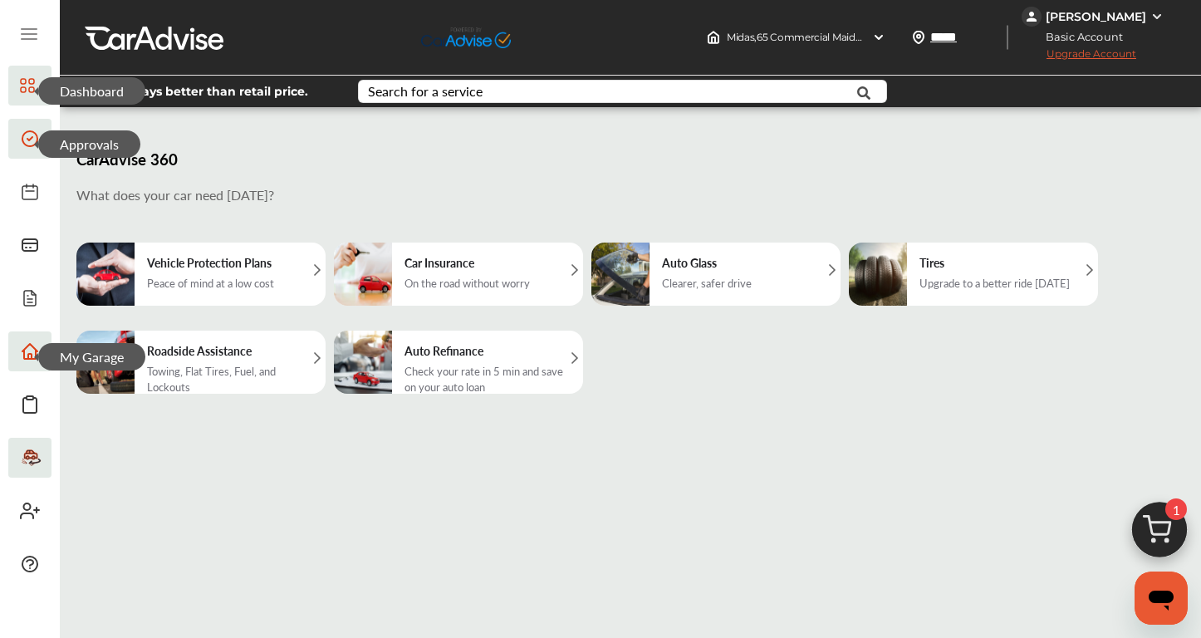
click at [27, 130] on icon at bounding box center [30, 139] width 20 height 20
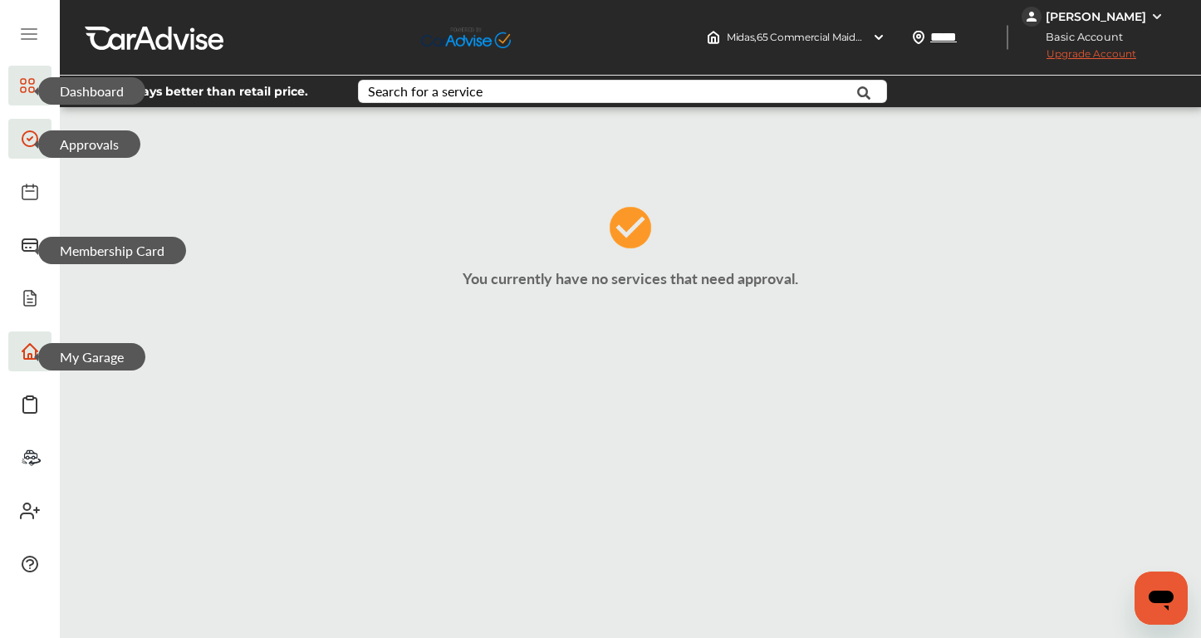
click at [38, 251] on span "Membership Card" at bounding box center [112, 250] width 148 height 27
click at [33, 239] on icon at bounding box center [29, 245] width 15 height 12
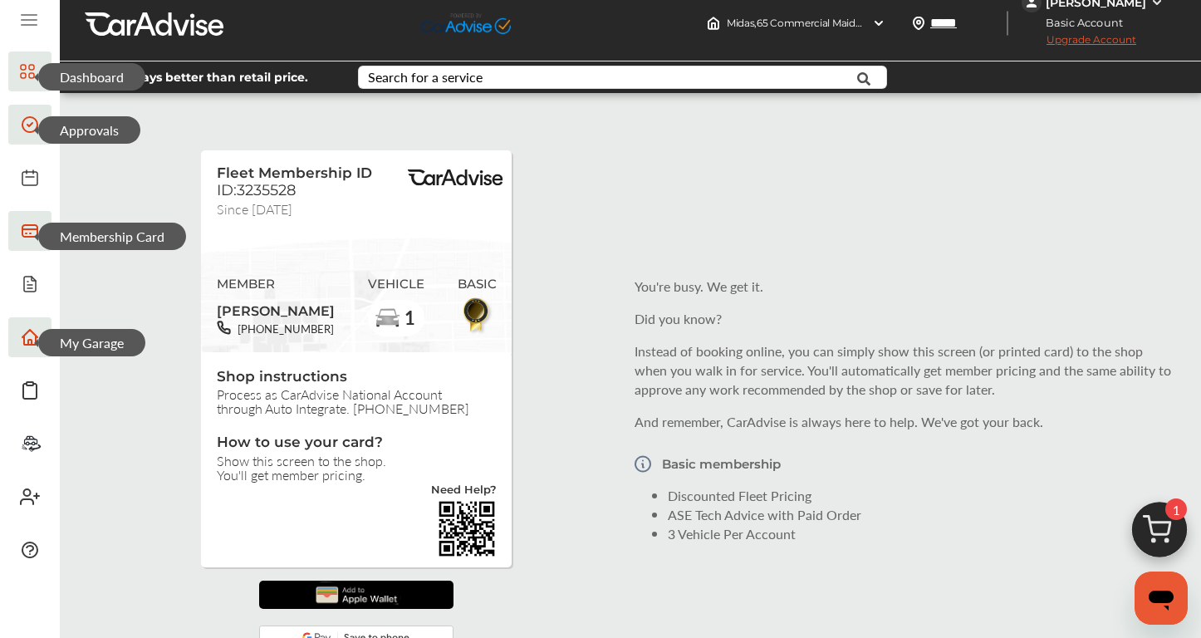
scroll to position [13, 0]
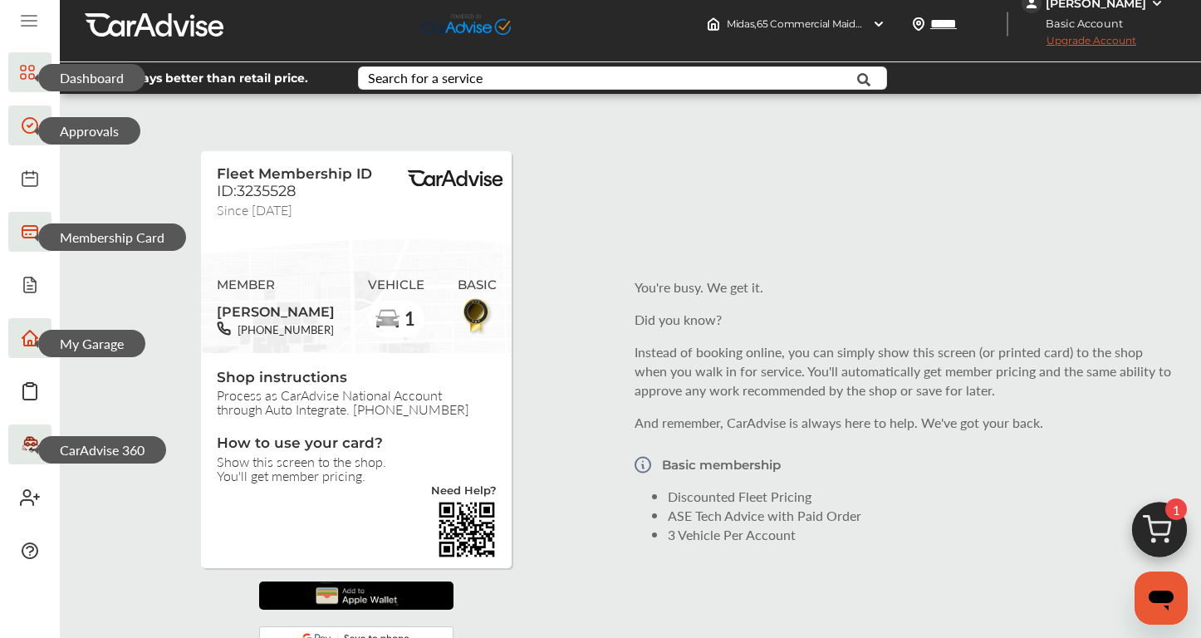
click at [27, 444] on icon at bounding box center [31, 444] width 22 height 20
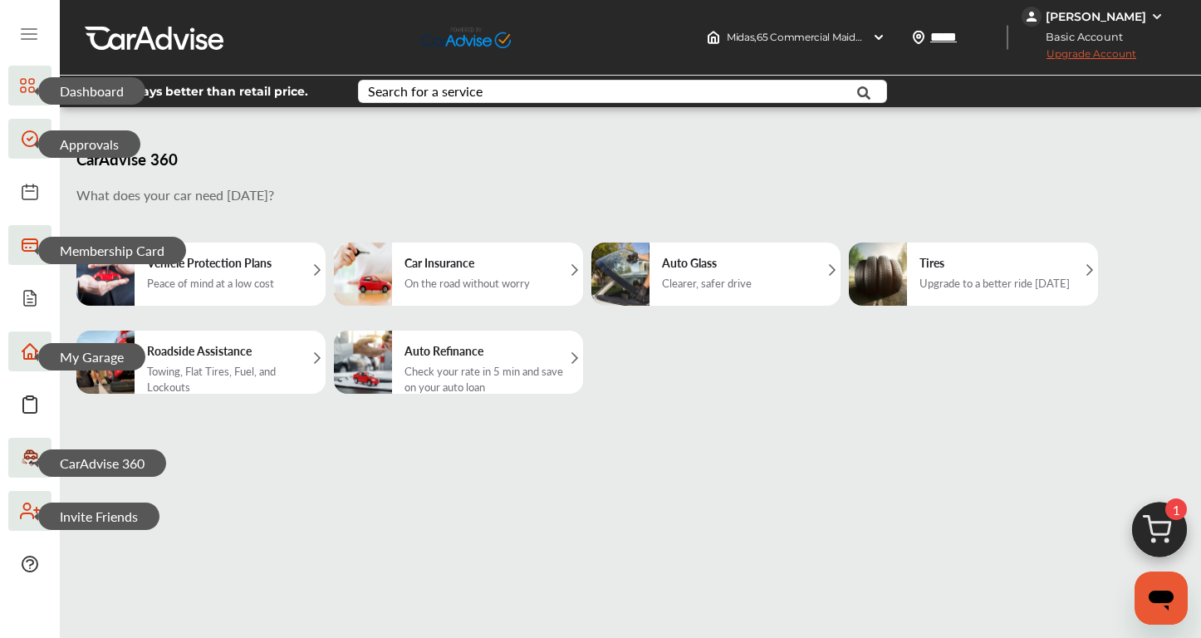
click at [32, 505] on icon at bounding box center [30, 511] width 20 height 20
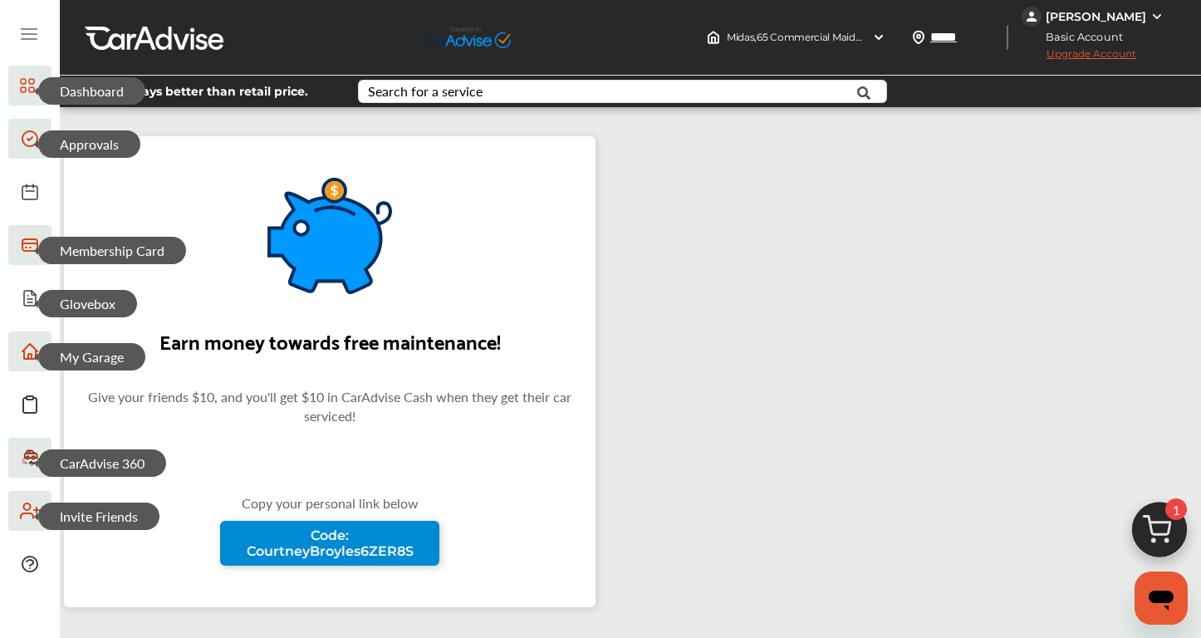
click at [38, 300] on span "Glovebox" at bounding box center [87, 303] width 99 height 27
click at [26, 296] on icon at bounding box center [30, 298] width 20 height 20
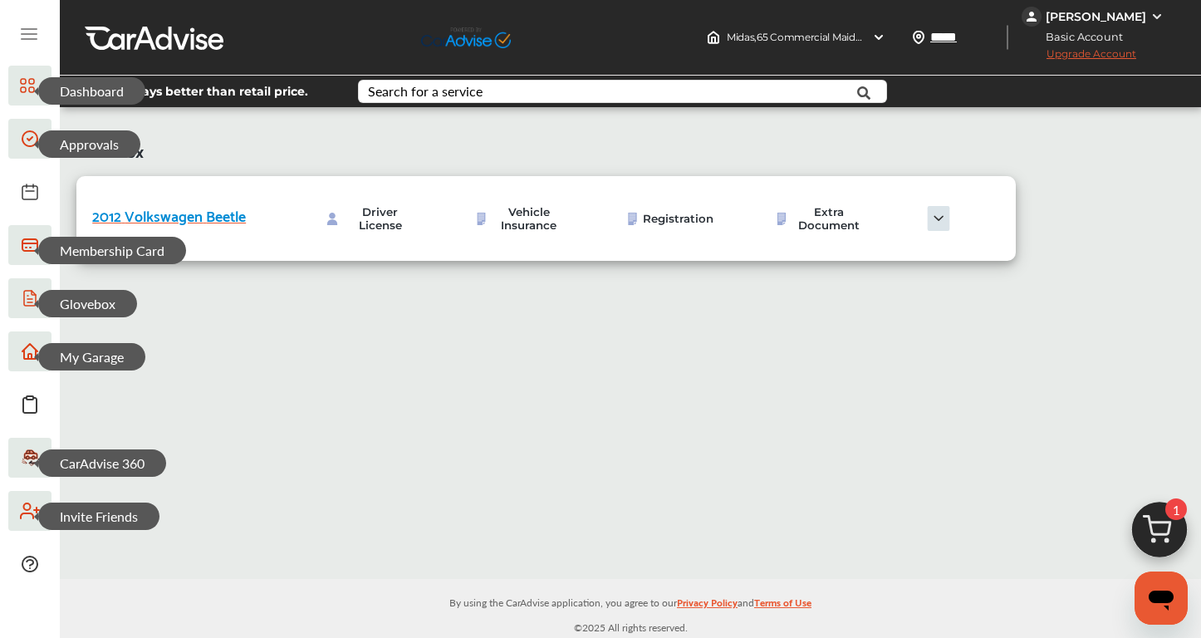
click at [26, 86] on icon at bounding box center [27, 86] width 15 height 20
